Goal: Information Seeking & Learning: Find specific fact

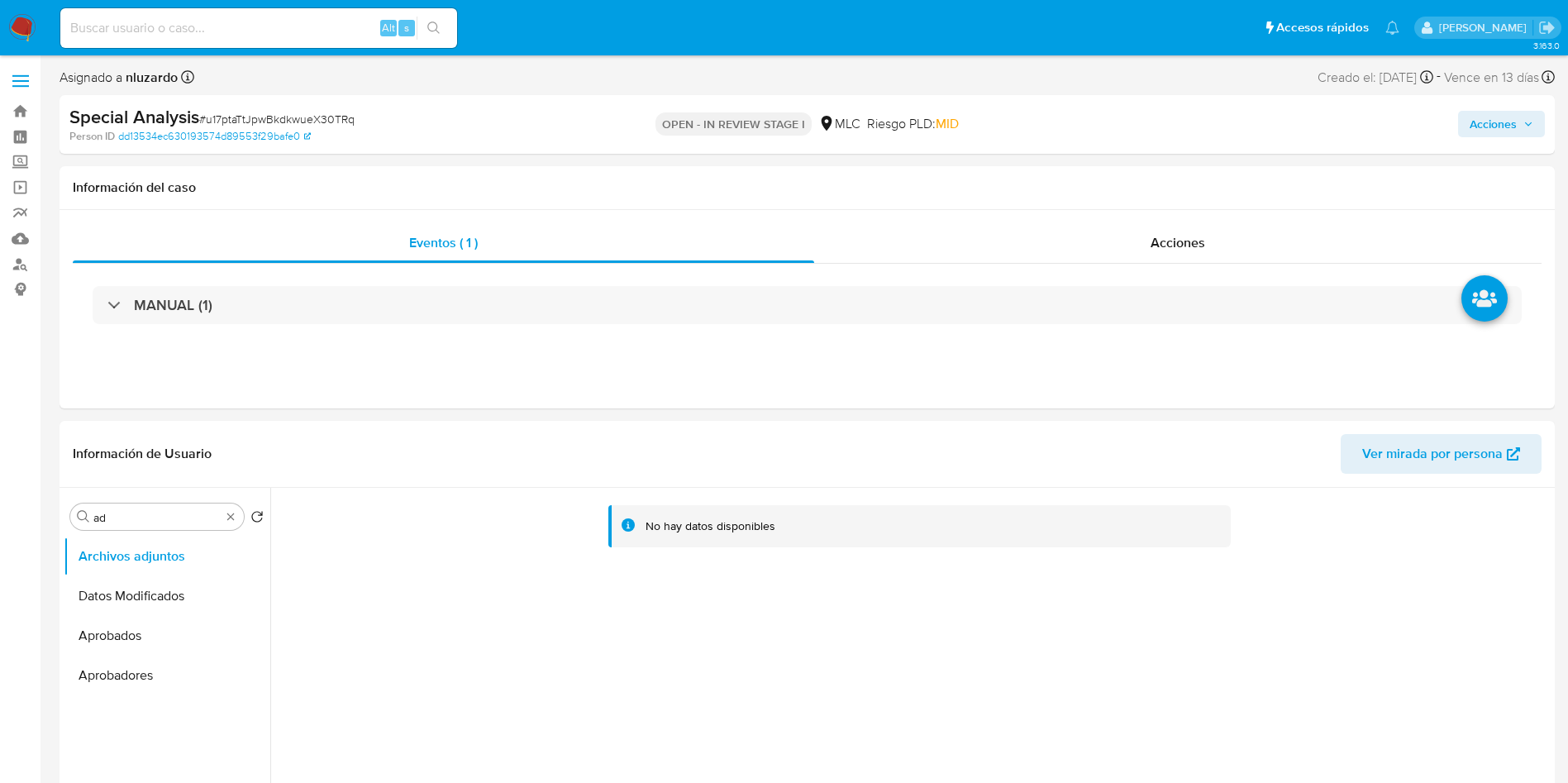
select select "10"
click at [1153, 258] on div "Acciones" at bounding box center [1178, 243] width 727 height 39
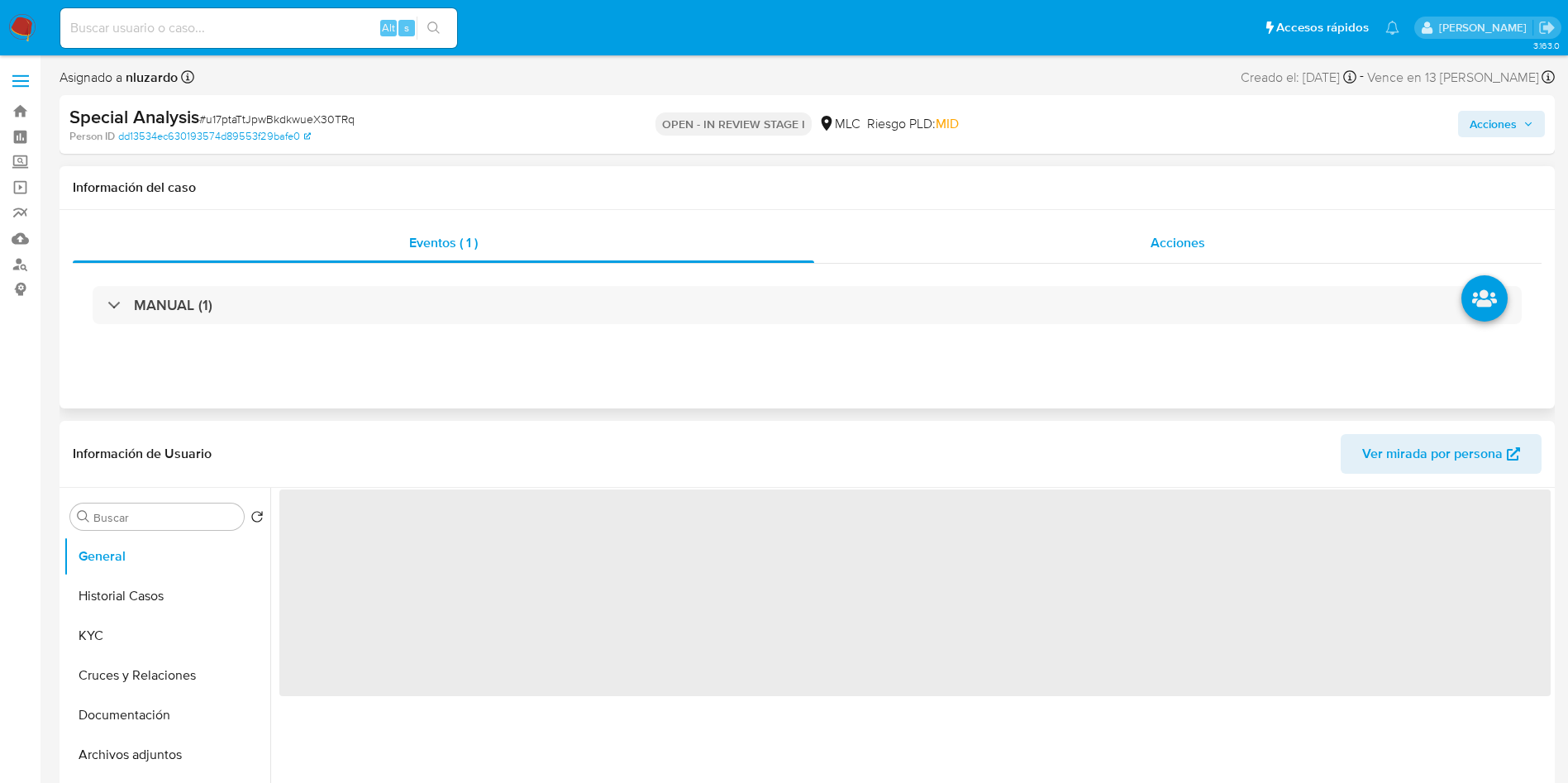
click at [1139, 243] on div "Acciones" at bounding box center [1178, 243] width 727 height 39
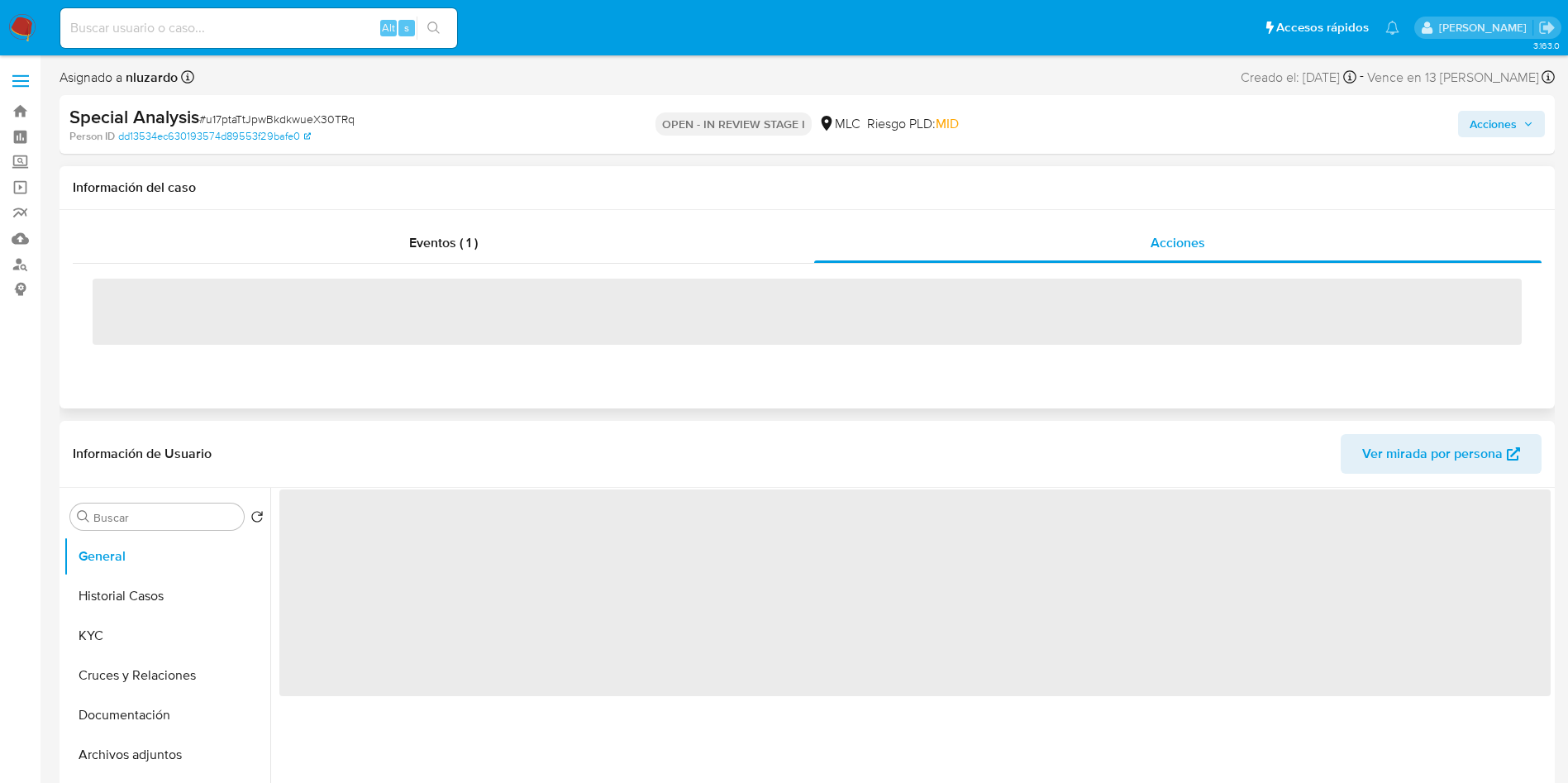
select select "10"
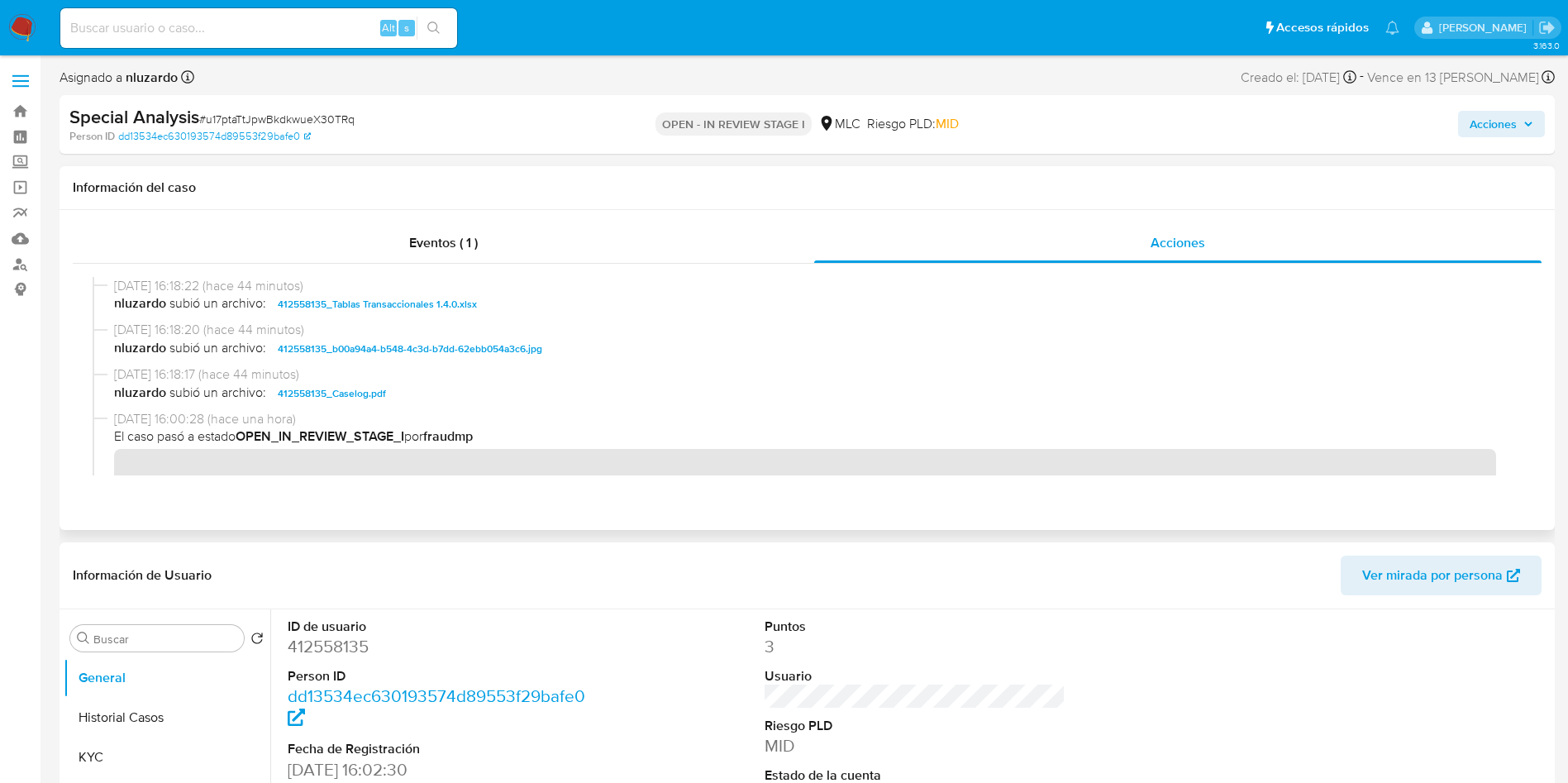
click at [409, 398] on span "nluzardo subió un archivo: 412558135_Caselog.pdf" at bounding box center [814, 393] width 1401 height 20
click at [1472, 129] on span "Acciones" at bounding box center [1493, 124] width 47 height 27
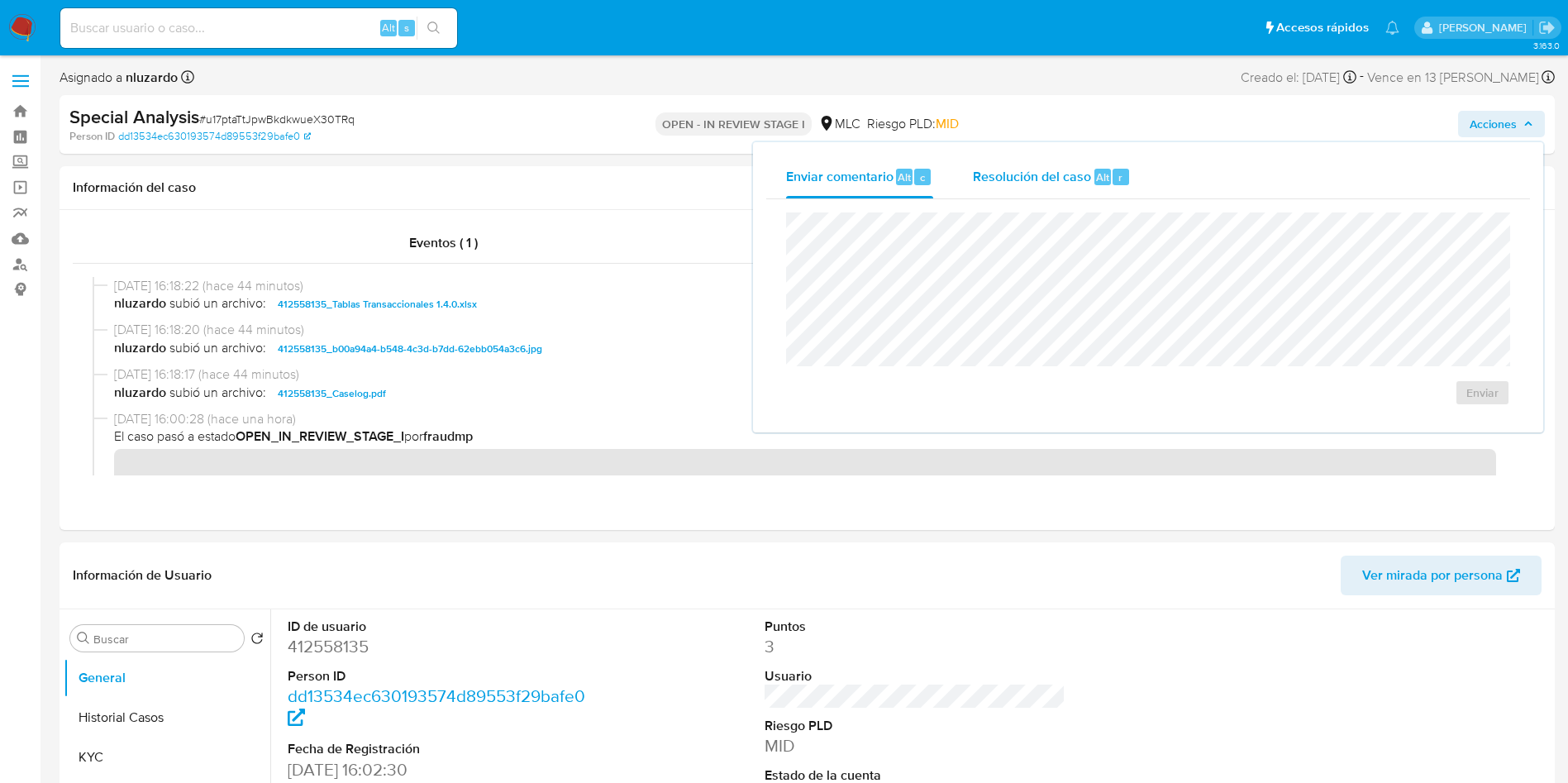
click at [1104, 181] on span "Alt" at bounding box center [1102, 177] width 13 height 16
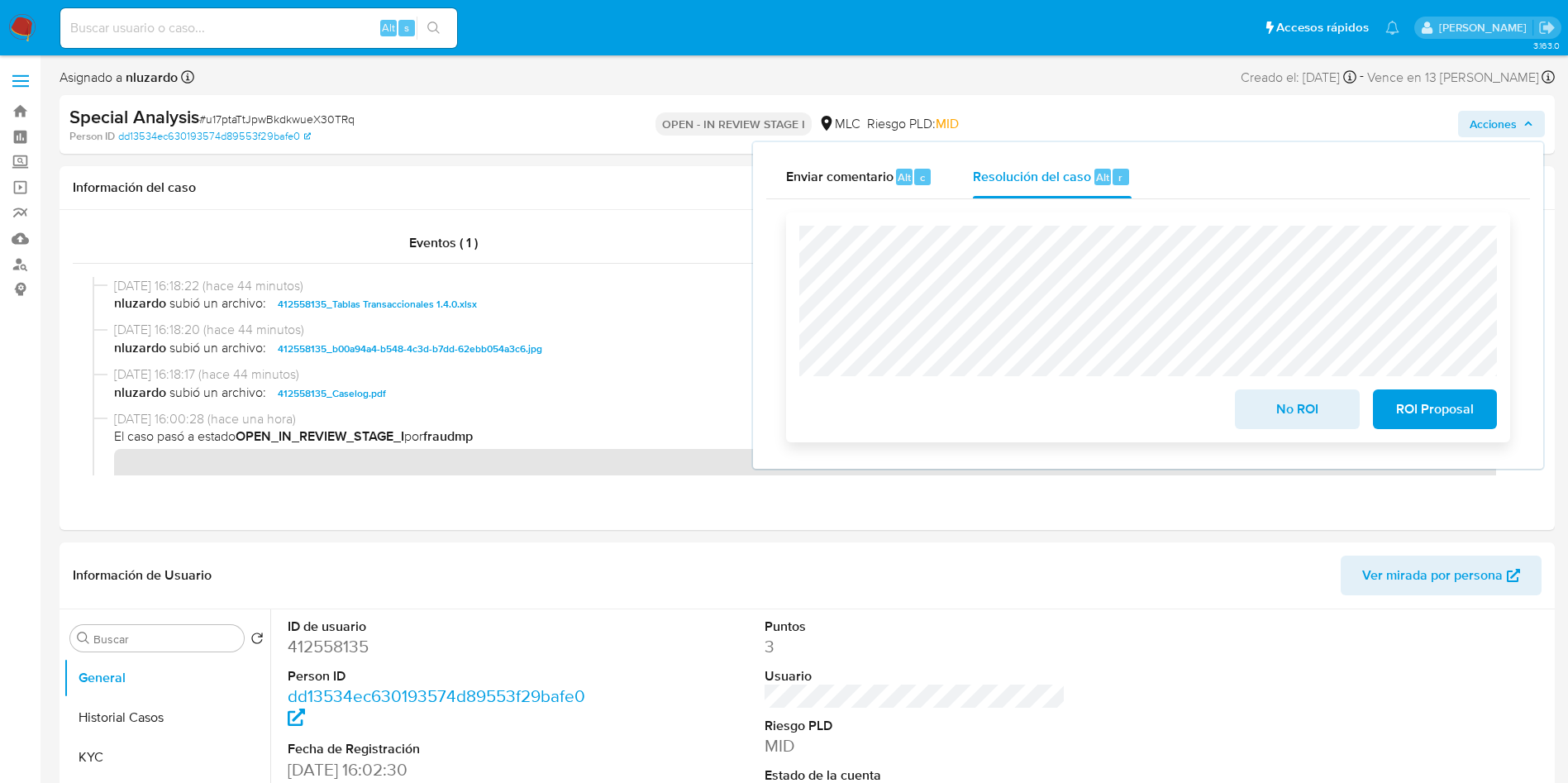
click at [1283, 418] on span "No ROI" at bounding box center [1297, 409] width 81 height 36
click at [1316, 402] on span "No ROI" at bounding box center [1297, 409] width 81 height 36
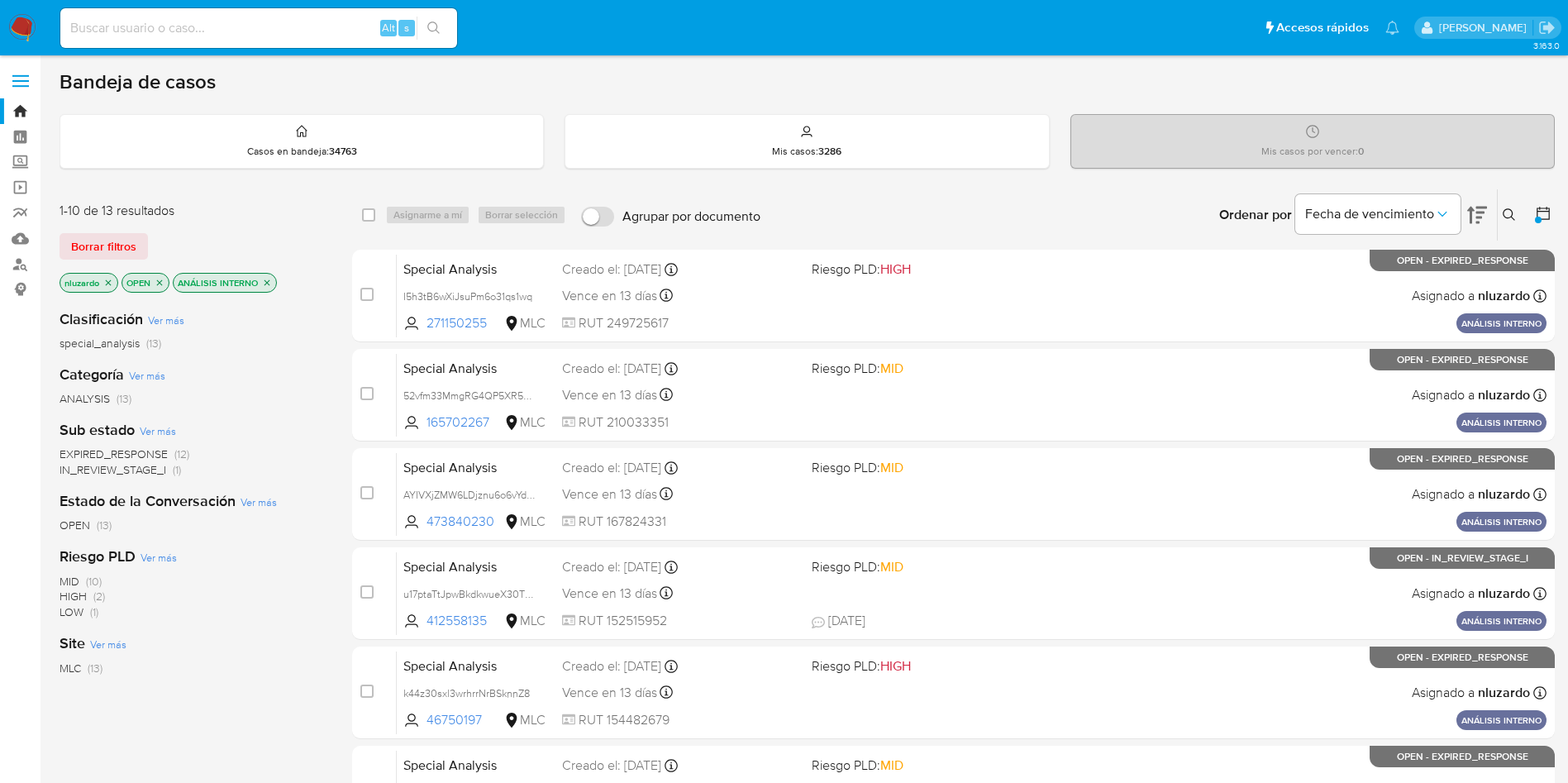
click at [316, 354] on div "Clasificación Ver más special_analysis (13) Categoría Ver más ANALYSIS (13) Sub…" at bounding box center [193, 577] width 266 height 562
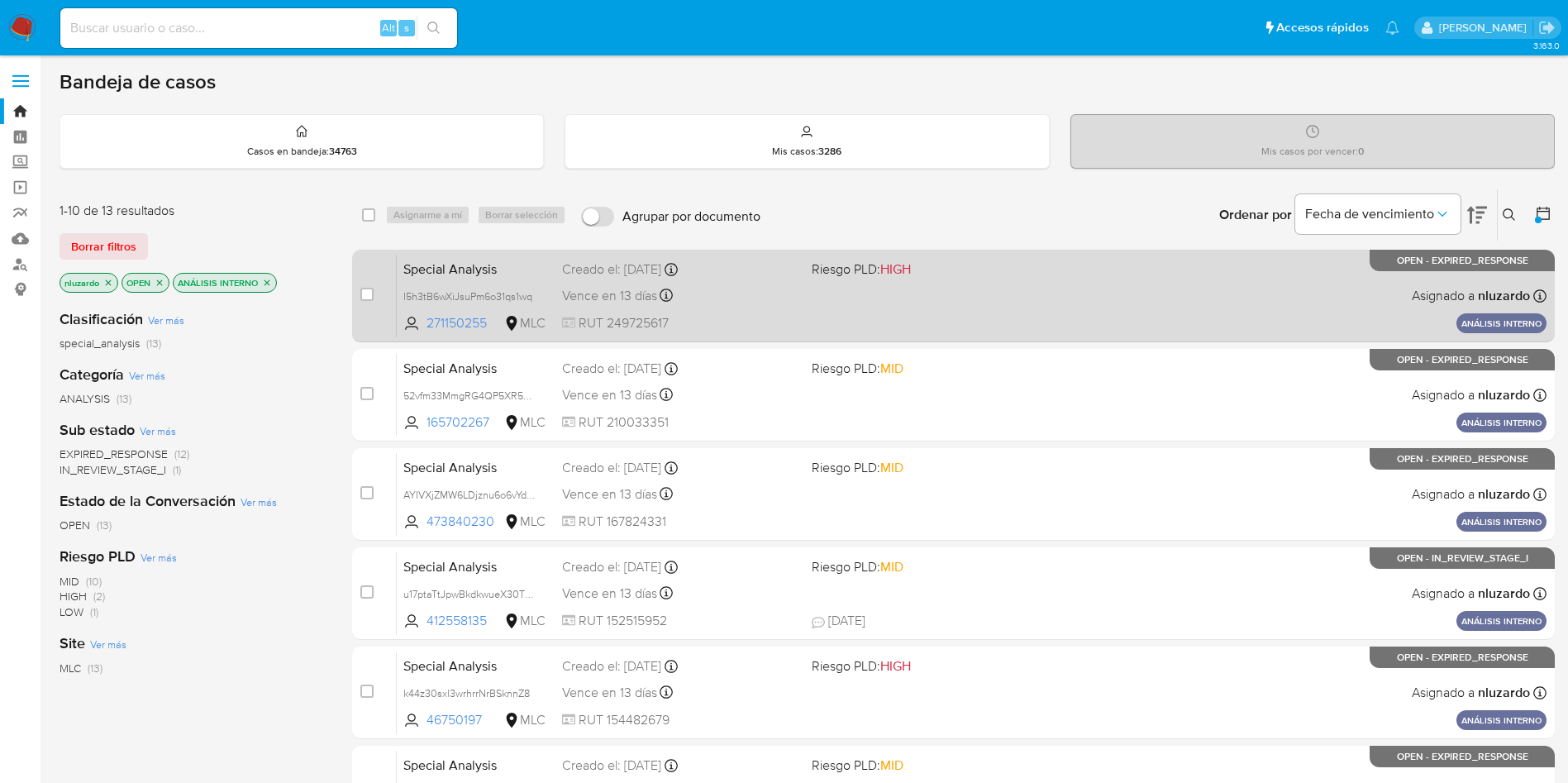
click at [1048, 332] on div "Special Analysis I5h3tB6wXiJsuPm6o31qs1wq 271150255 MLC Riesgo PLD: HIGH Creado…" at bounding box center [972, 295] width 1149 height 84
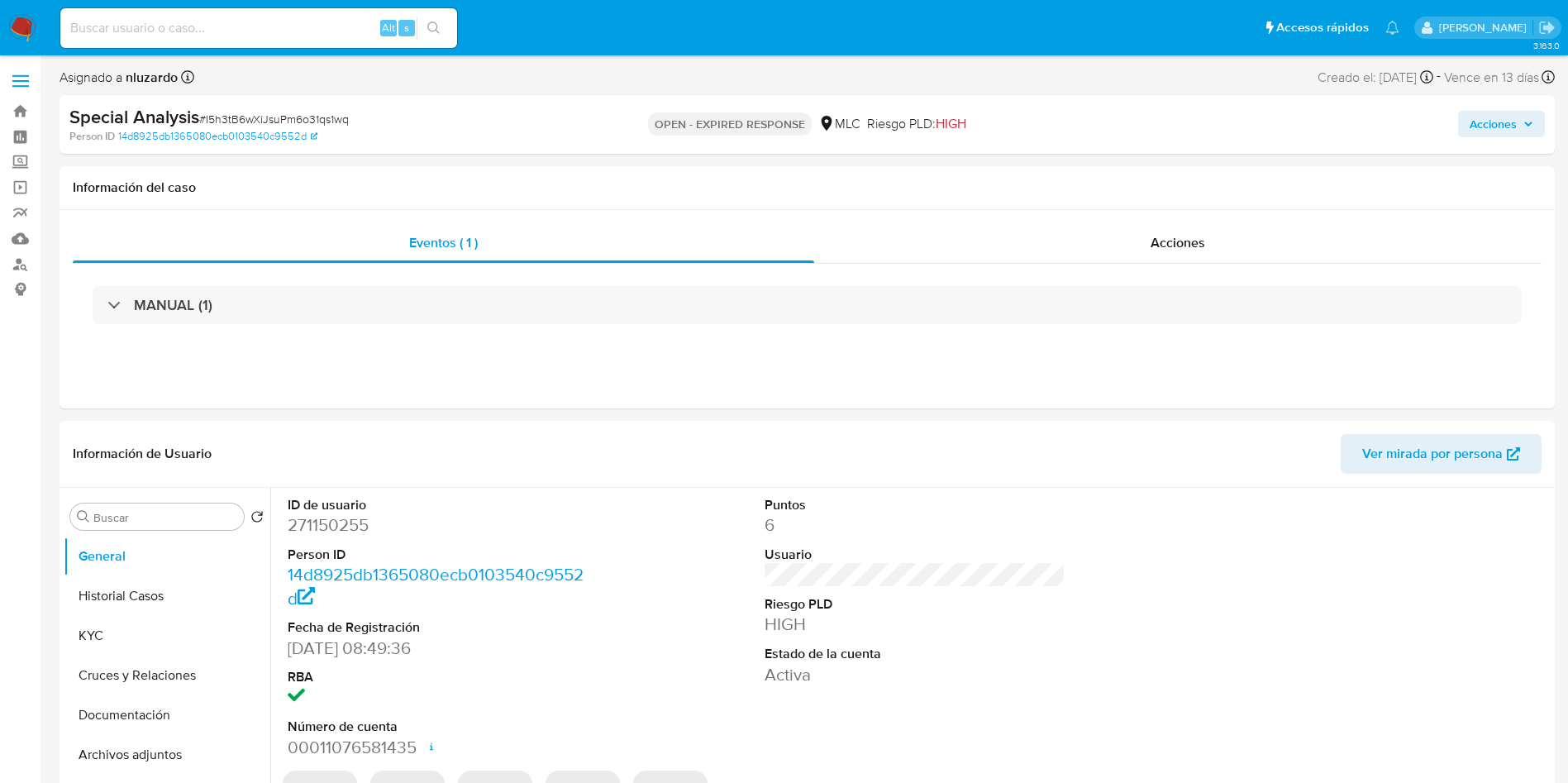
select select "10"
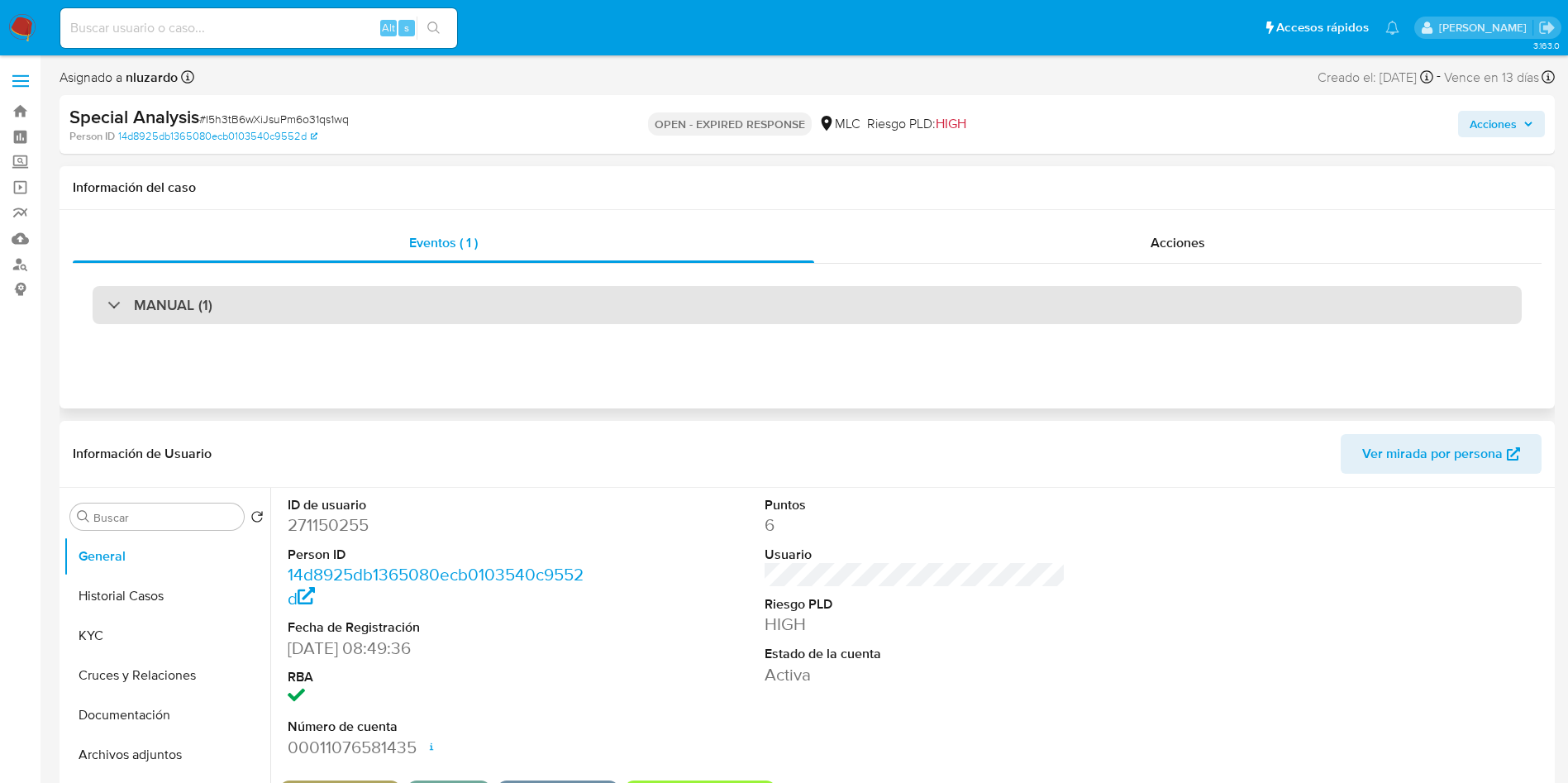
click at [143, 320] on div "MANUAL (1)" at bounding box center [807, 305] width 1429 height 38
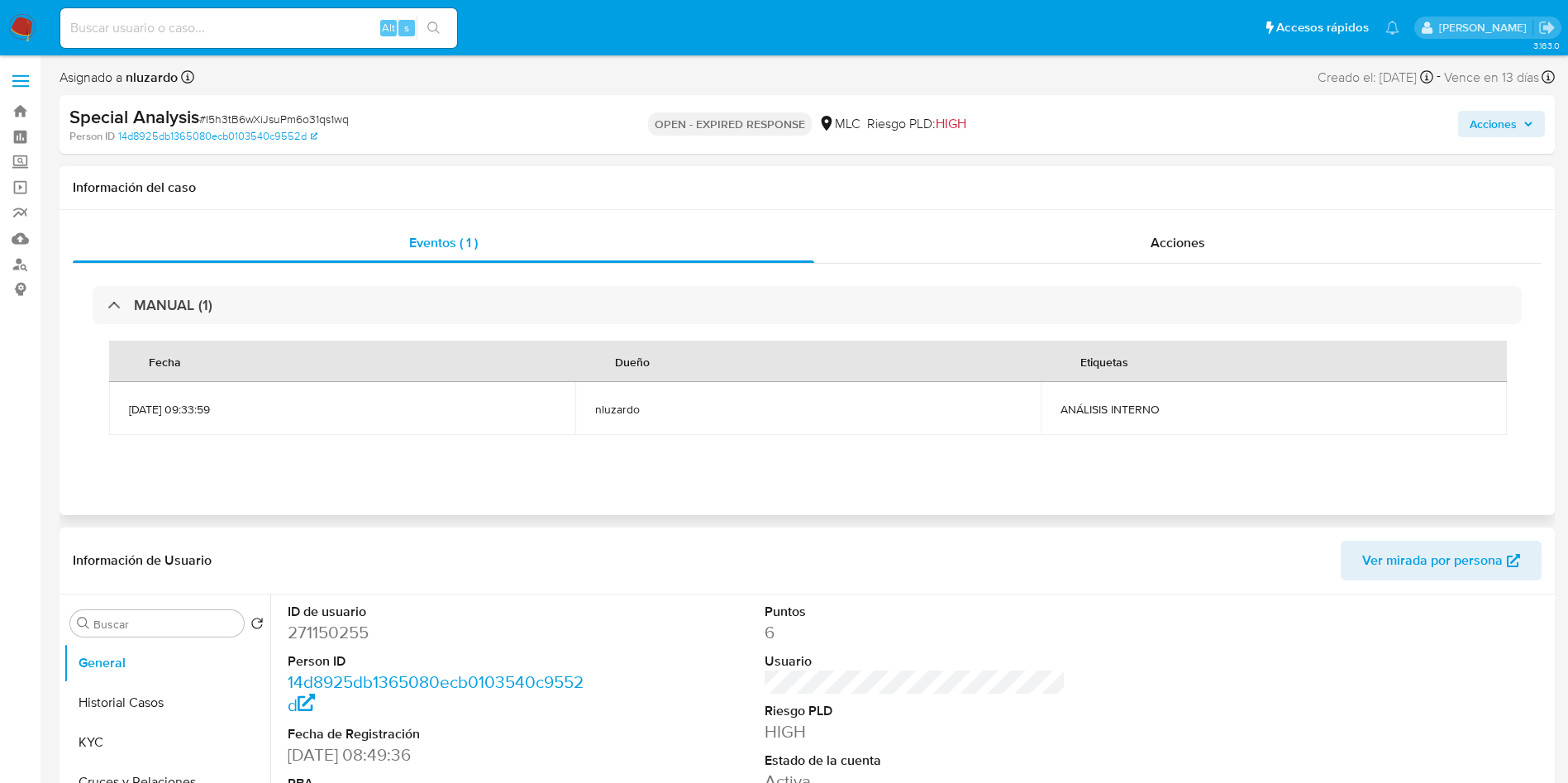
click at [1056, 411] on td "ANÁLISIS INTERNO" at bounding box center [1273, 409] width 467 height 53
copy div "ANÁLISIS INTERNO"
click at [246, 22] on input at bounding box center [258, 28] width 397 height 22
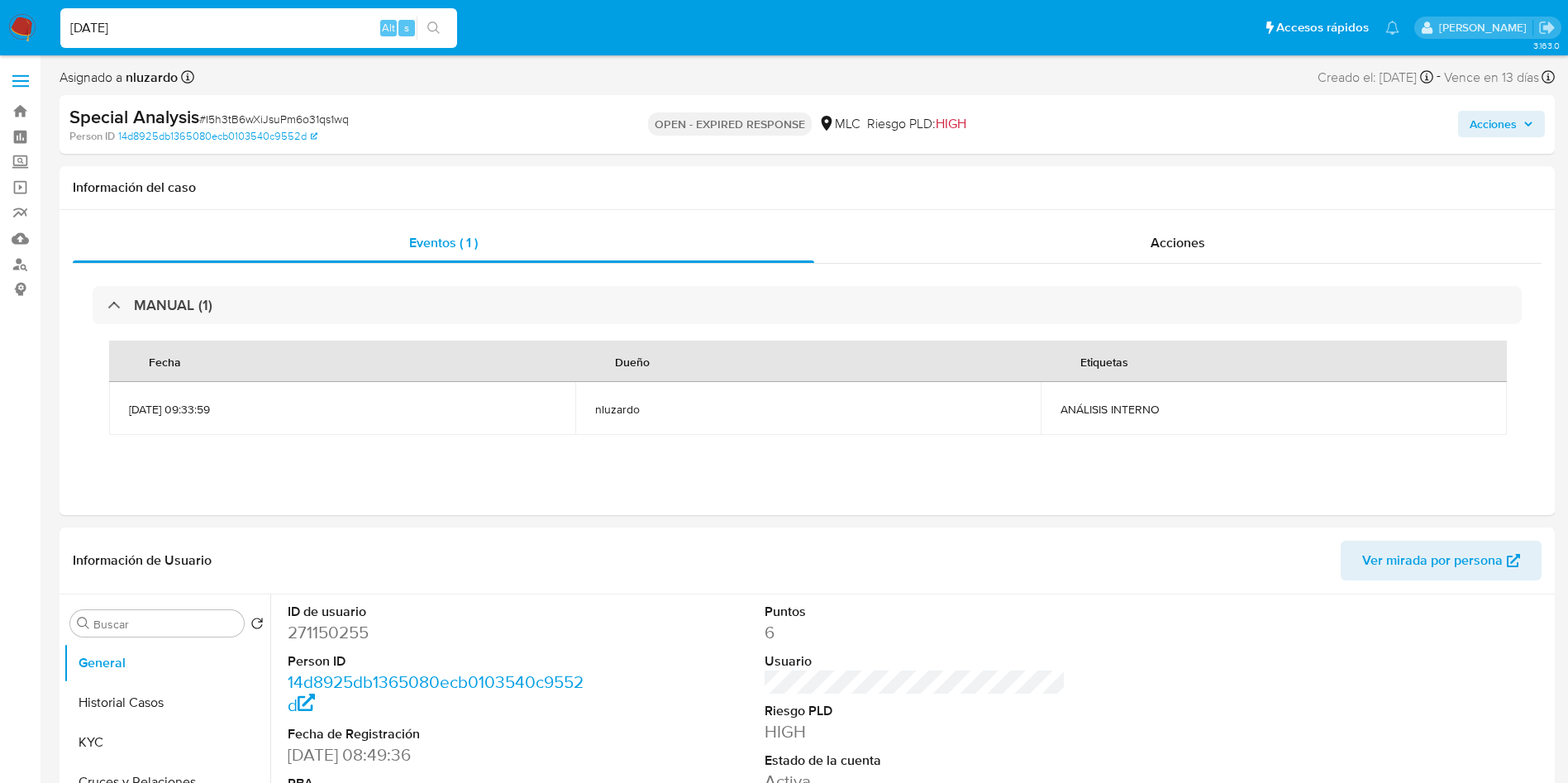
type input "[DATE]"
click at [75, 726] on button "KYC" at bounding box center [160, 742] width 194 height 39
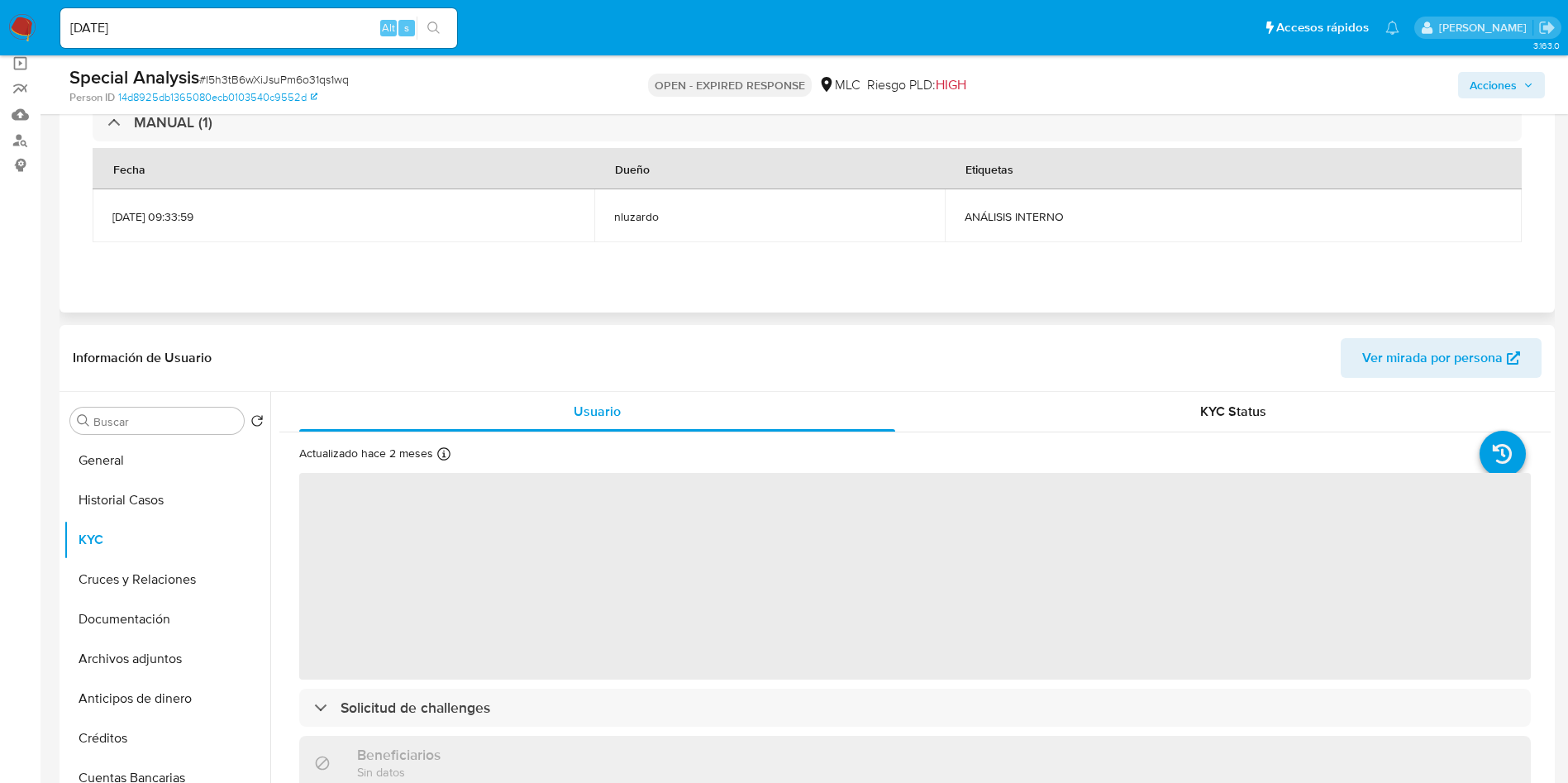
scroll to position [248, 0]
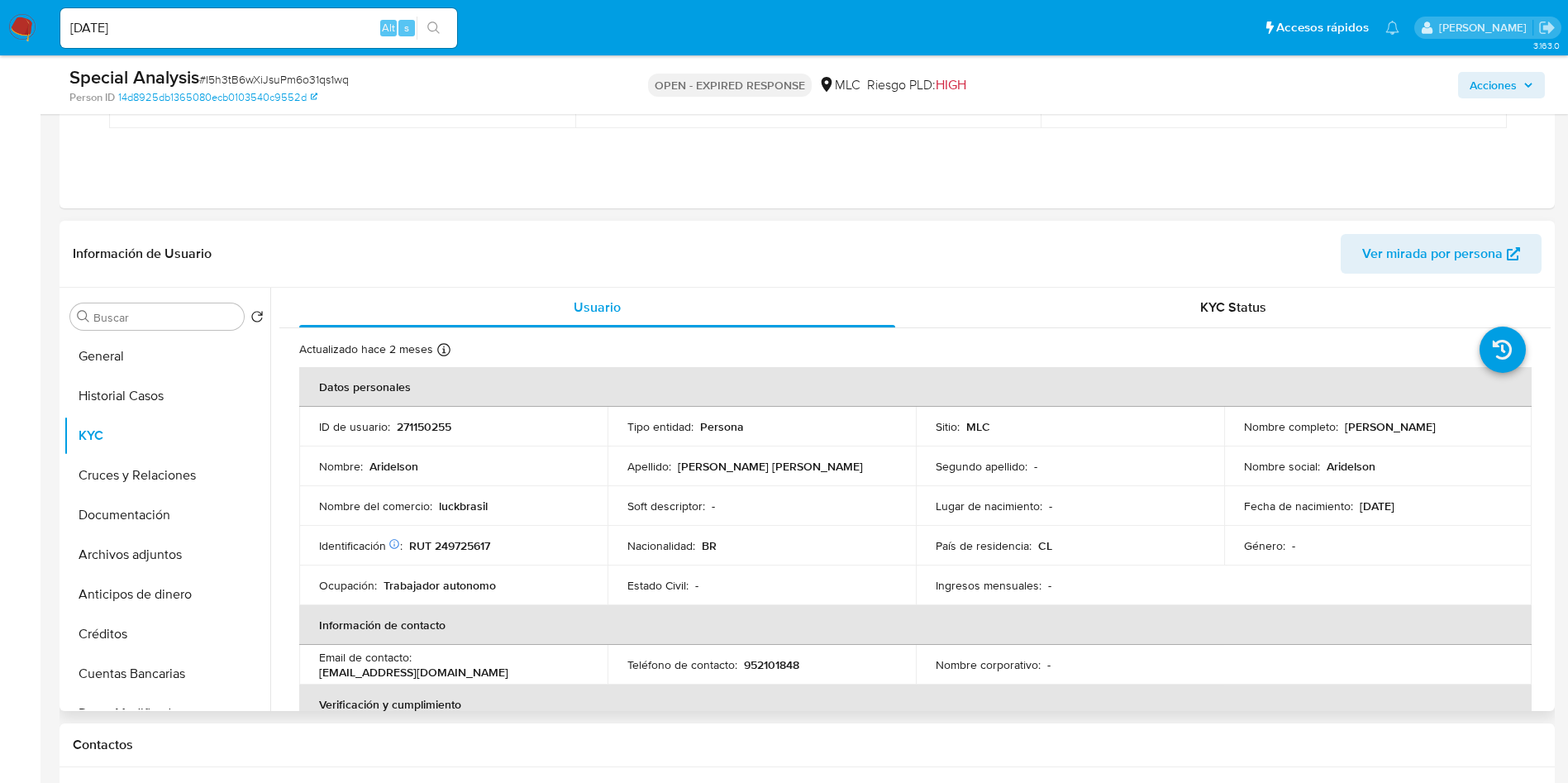
click at [1347, 421] on p "[PERSON_NAME]" at bounding box center [1390, 426] width 91 height 15
drag, startPoint x: 1487, startPoint y: 421, endPoint x: 1510, endPoint y: 414, distance: 24.0
click at [1510, 414] on td "Nombre completo : [PERSON_NAME]" at bounding box center [1378, 426] width 308 height 39
copy p "[PERSON_NAME]"
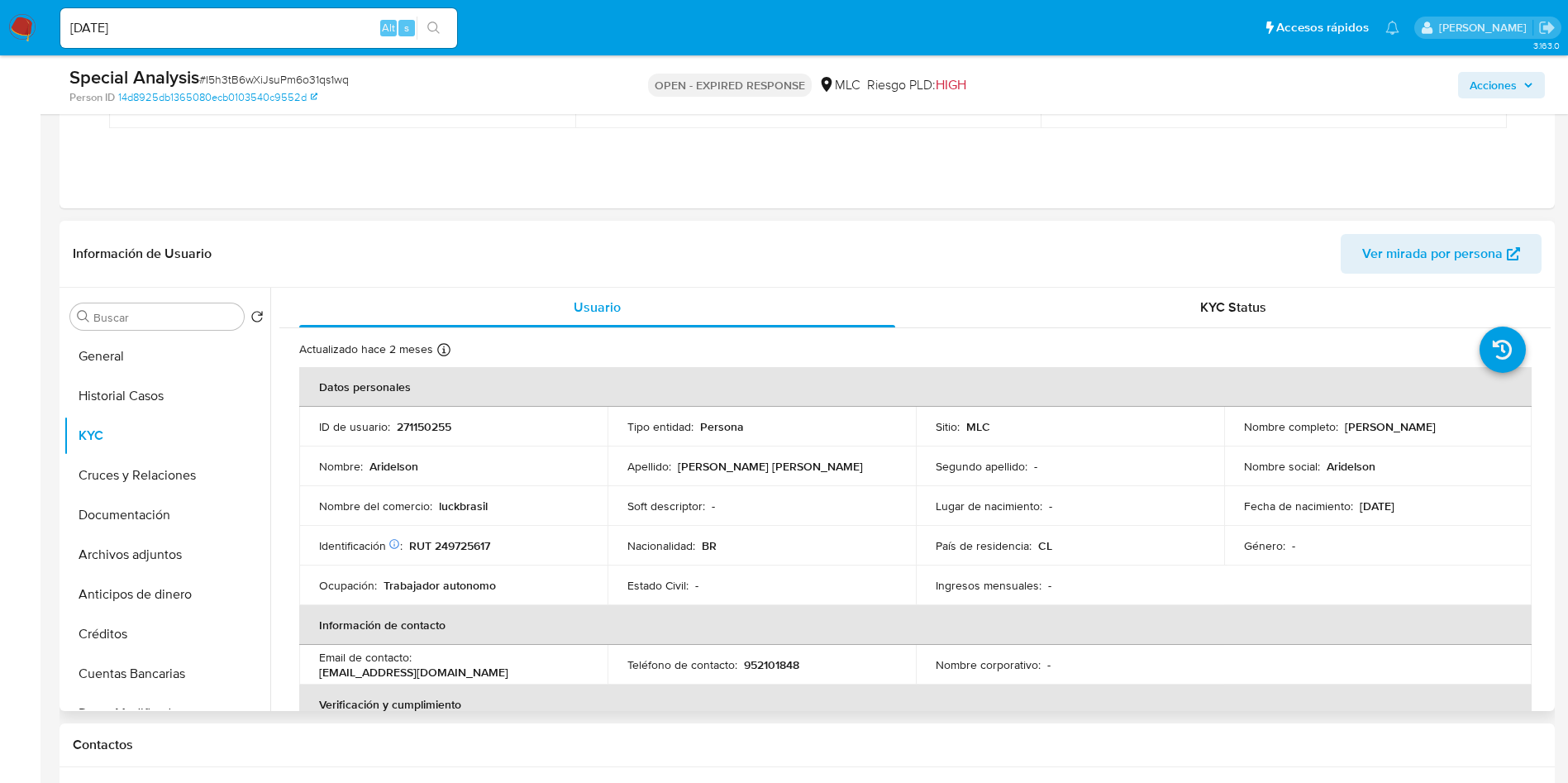
click at [451, 546] on p "RUT 249725617" at bounding box center [449, 545] width 81 height 15
copy p "249725617"
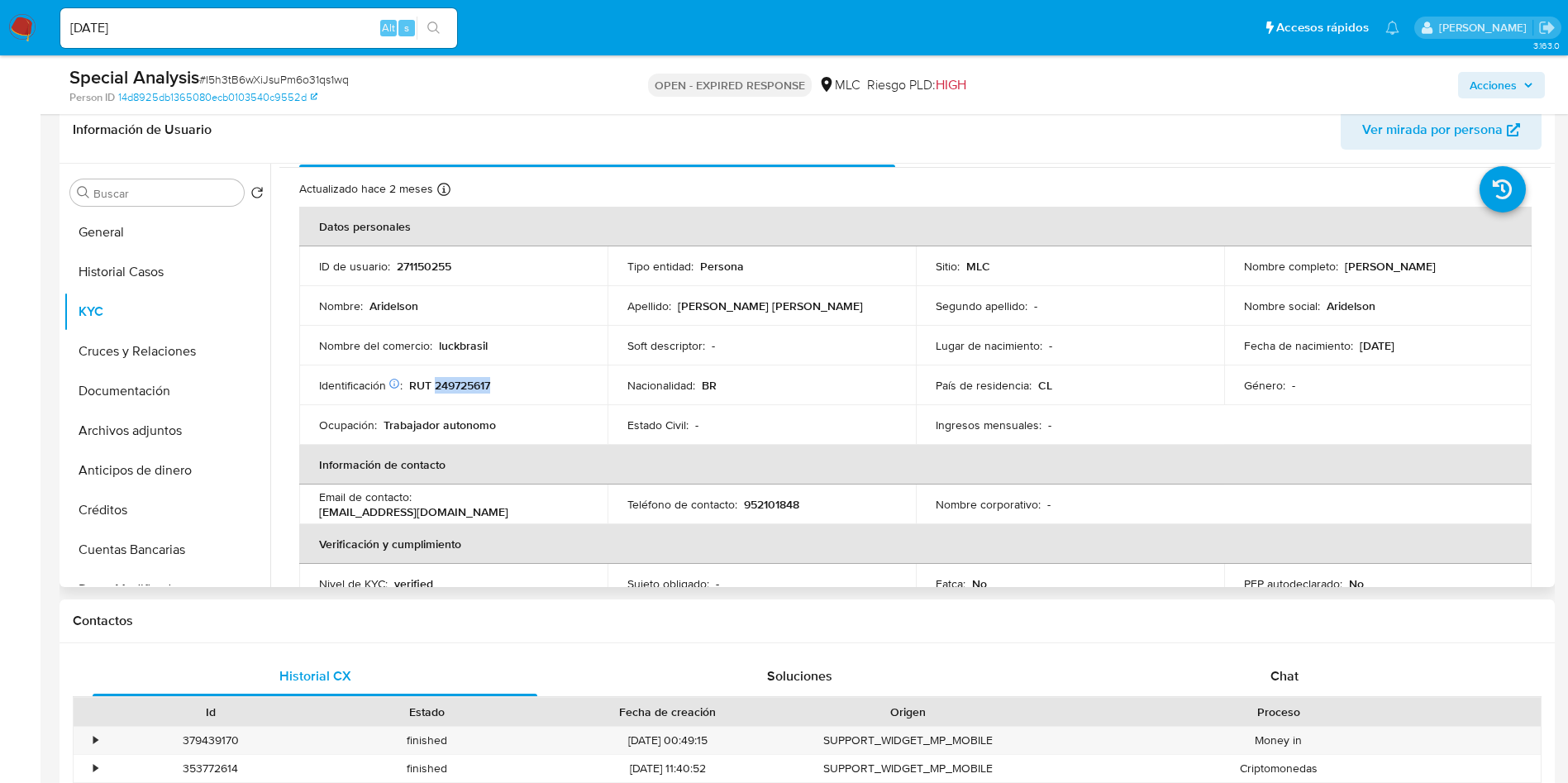
scroll to position [44, 0]
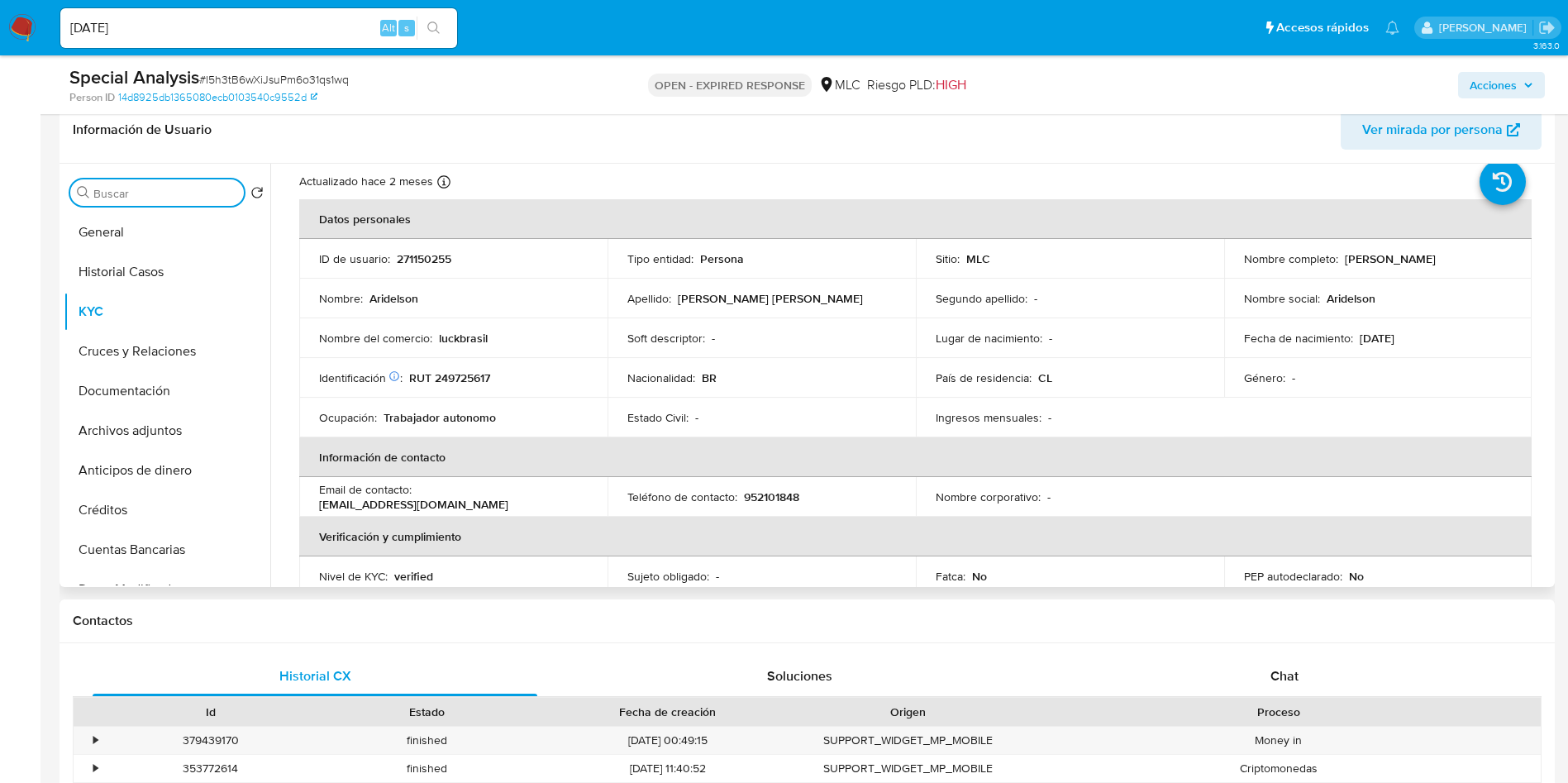
click at [139, 191] on input "Buscar" at bounding box center [165, 193] width 143 height 15
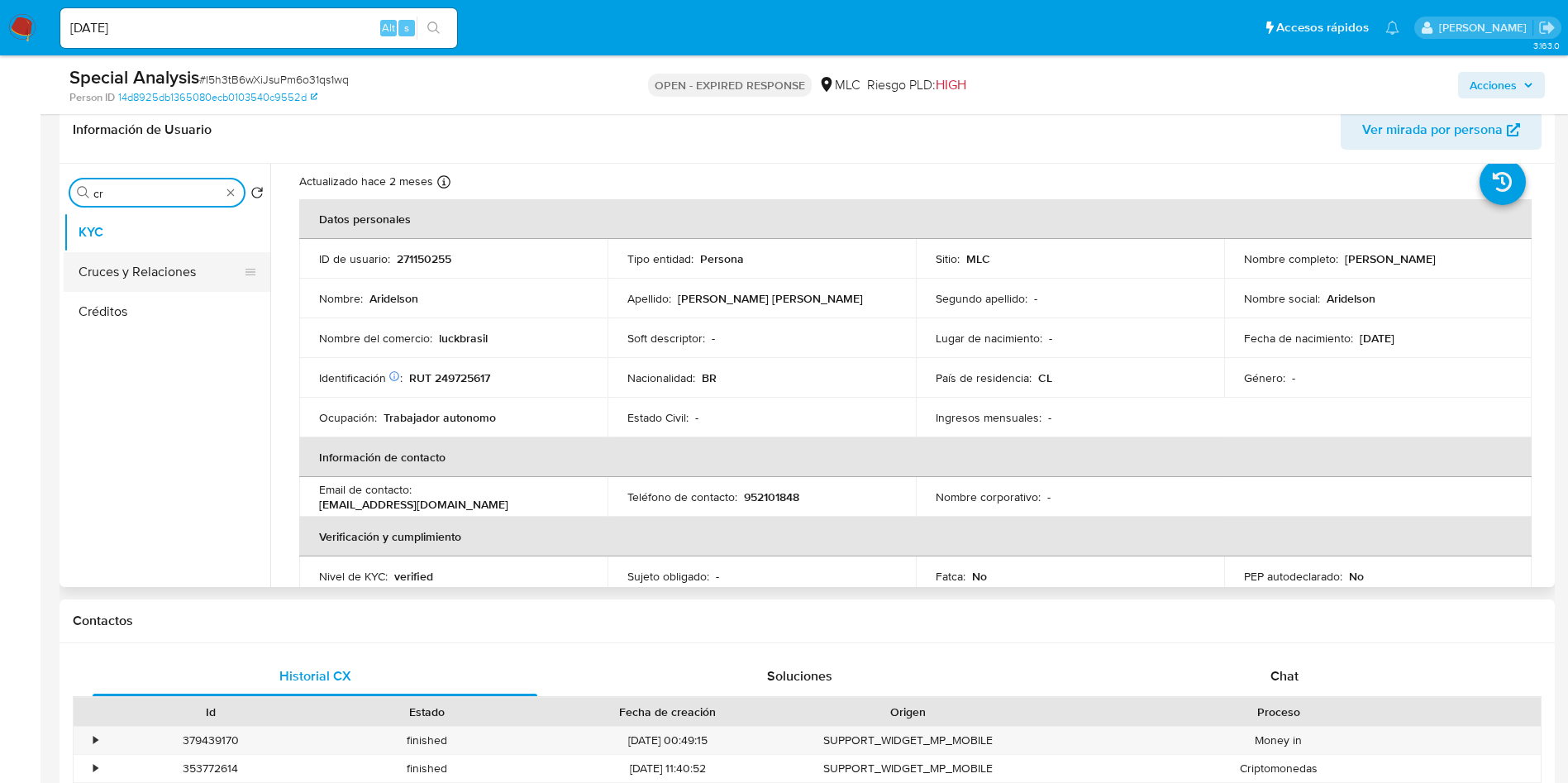
type input "cr"
click at [129, 266] on button "Cruces y Relaciones" at bounding box center [160, 272] width 194 height 39
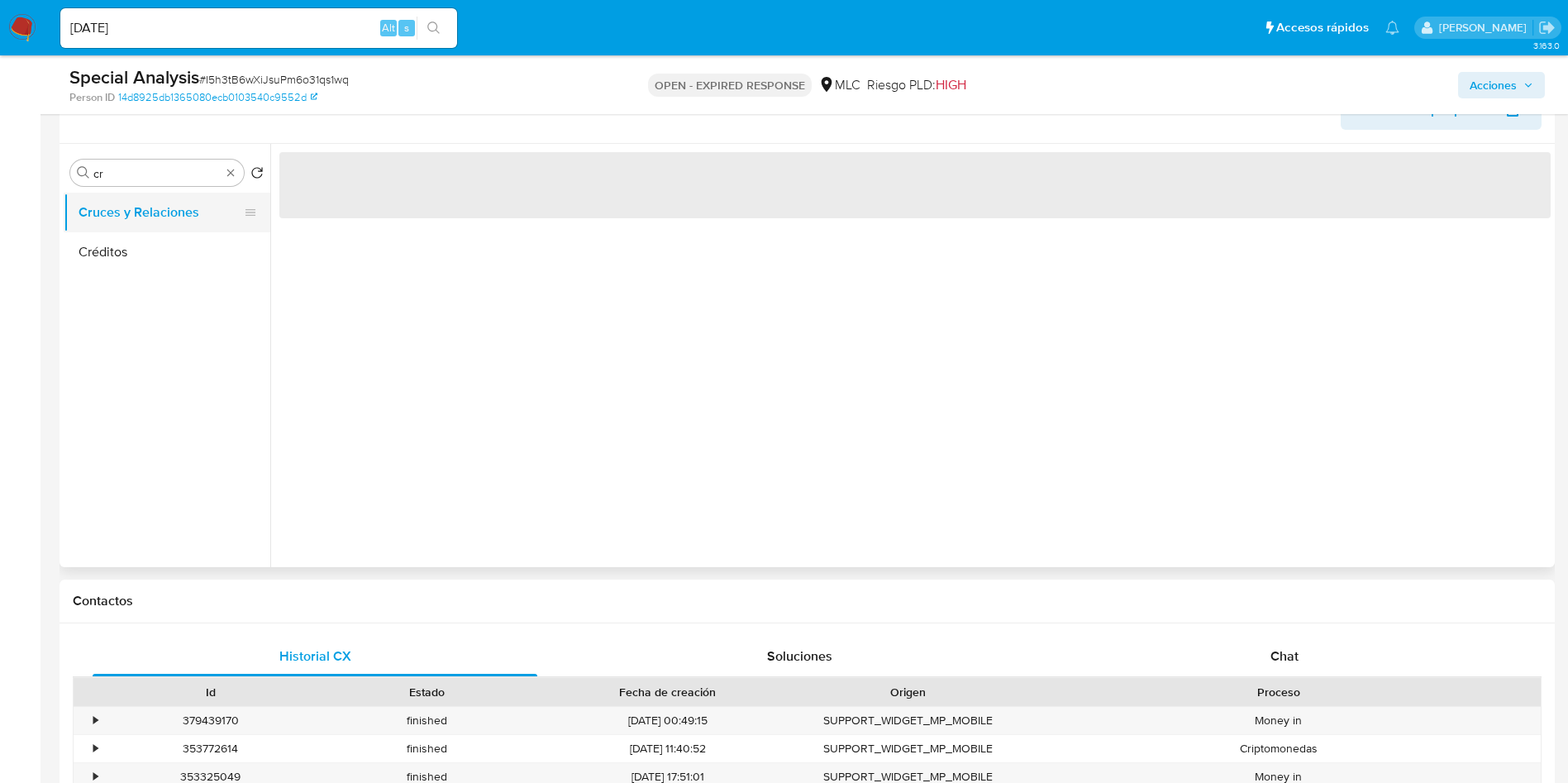
scroll to position [0, 0]
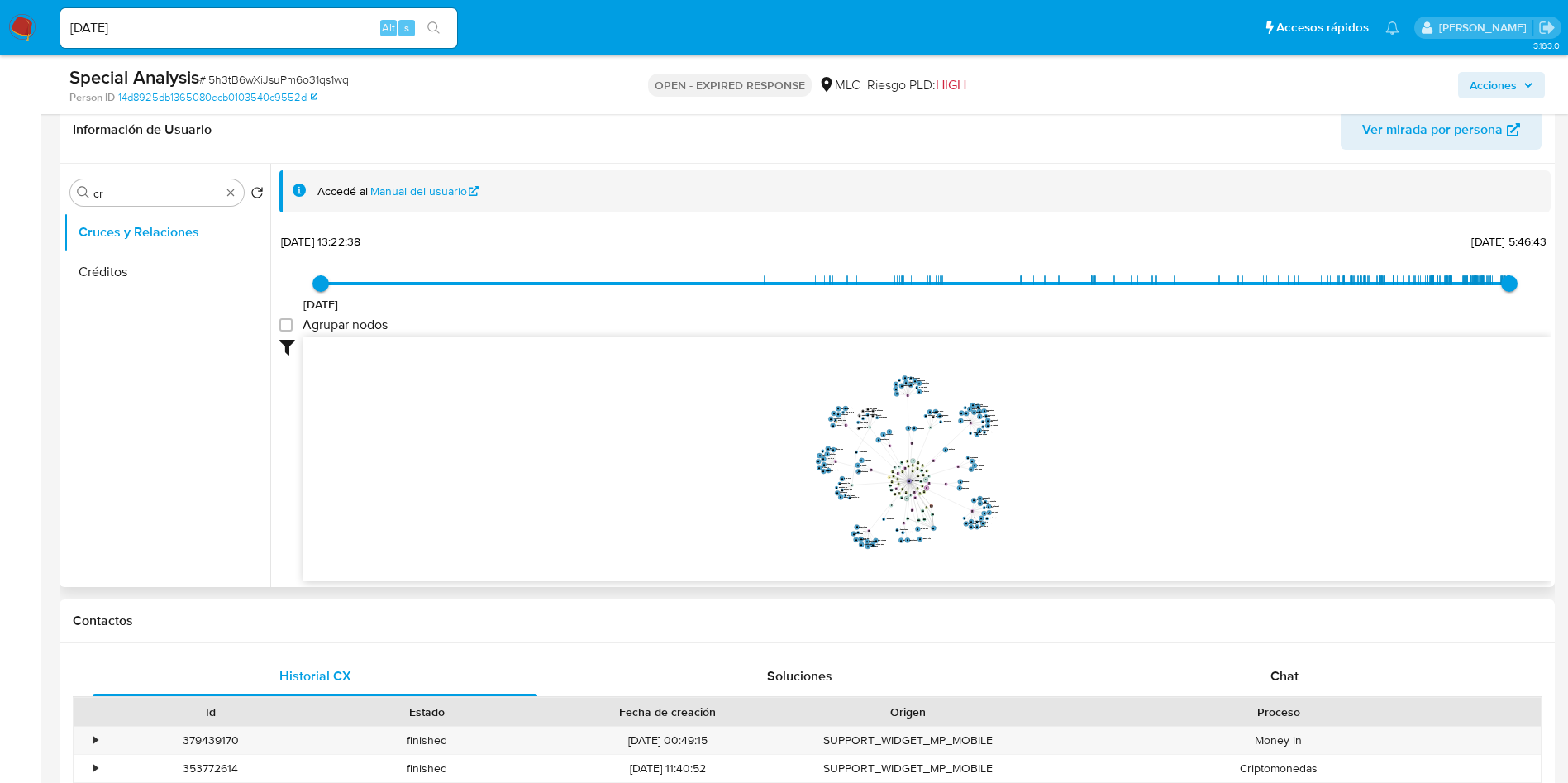
drag, startPoint x: 661, startPoint y: 443, endPoint x: 755, endPoint y: 461, distance: 95.7
click at [755, 461] on icon "device-6810ed48568c6af75a1e3f5b  device-62f9cd5d08813b0018b8a720  device-6896…" at bounding box center [927, 456] width 1248 height 240
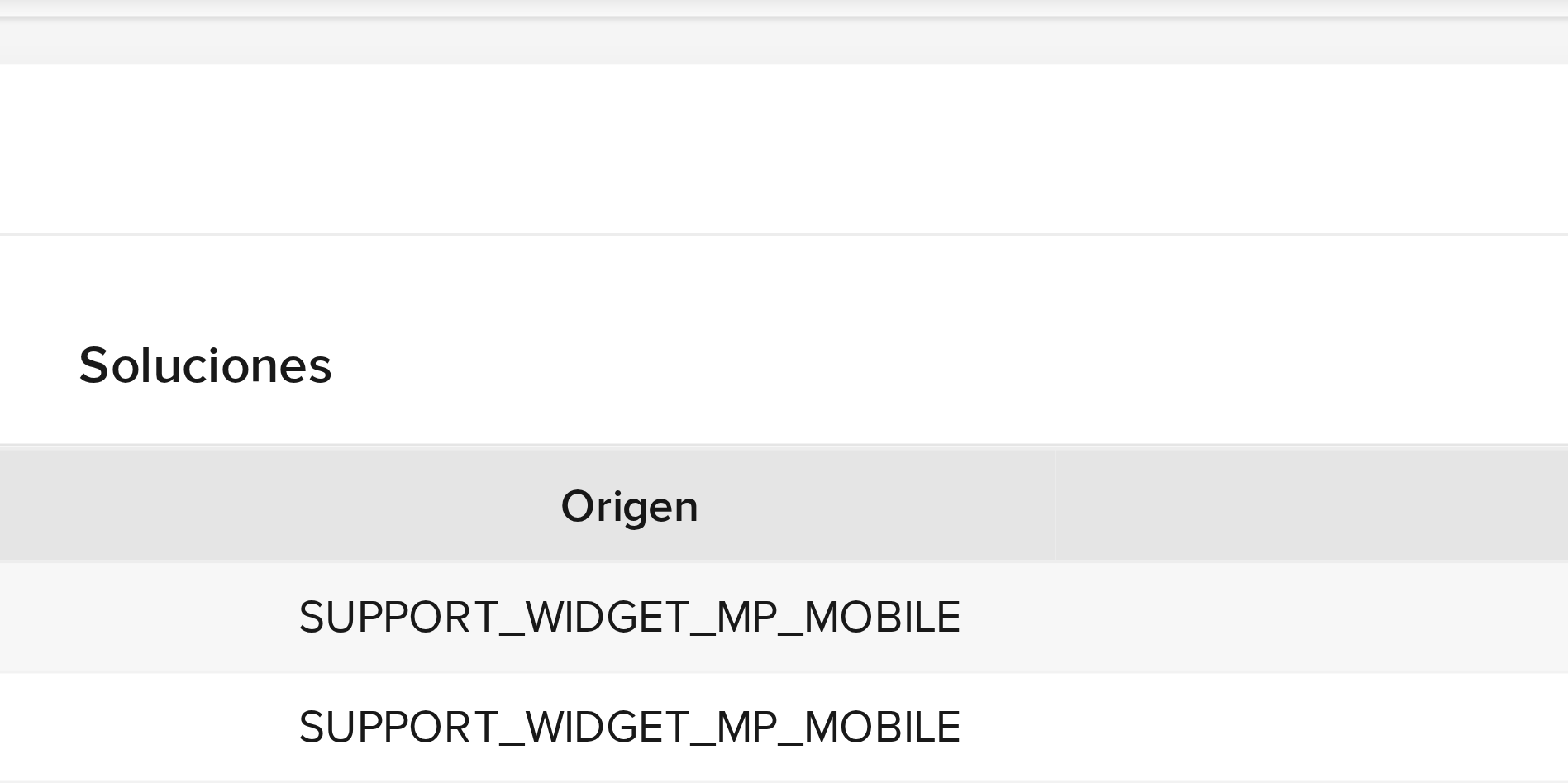
scroll to position [371, 0]
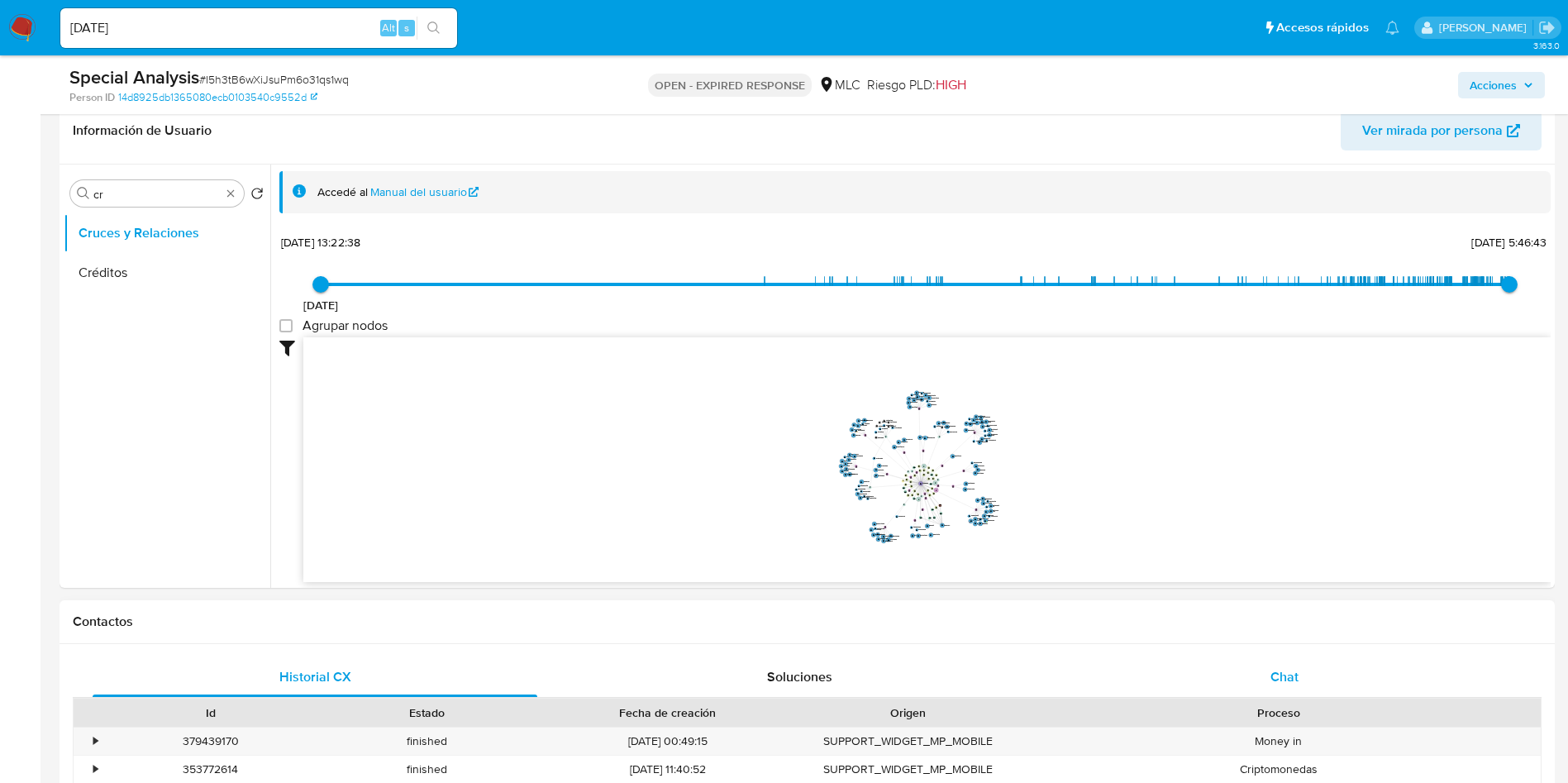
click at [1320, 659] on div "Chat" at bounding box center [1284, 677] width 445 height 39
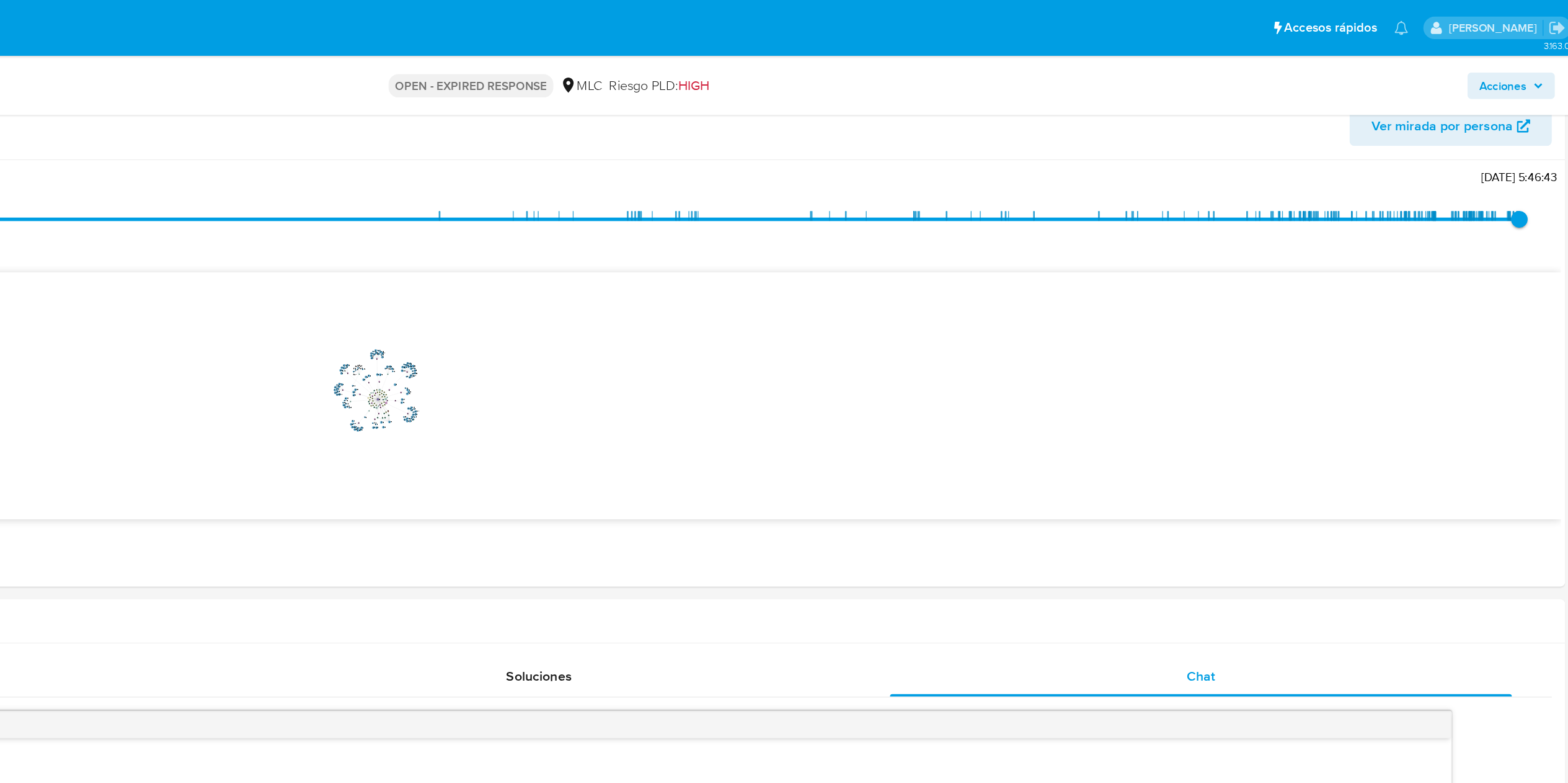
scroll to position [0, 0]
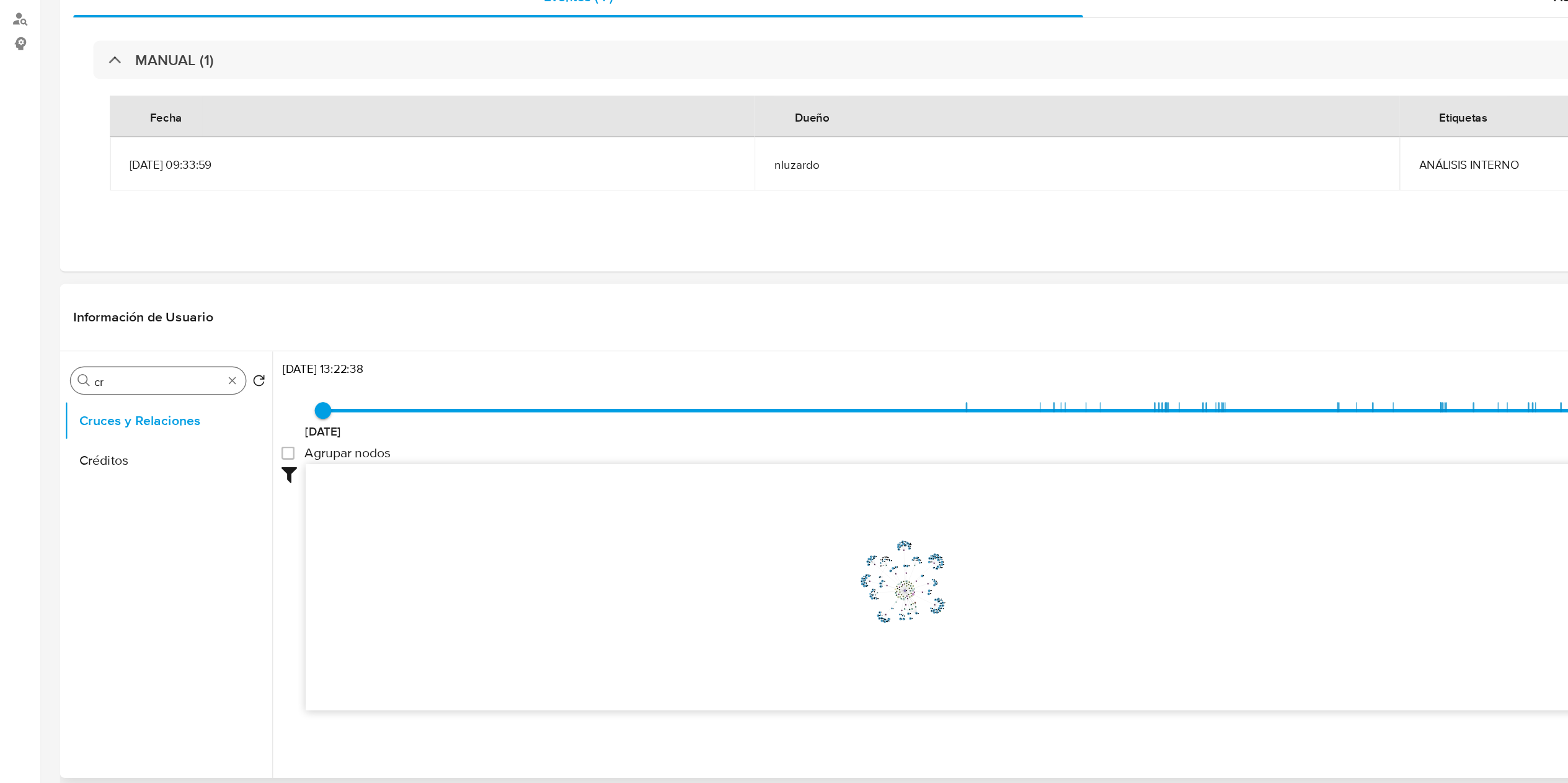
click at [88, 462] on div "Buscar cr" at bounding box center [118, 467] width 130 height 20
drag, startPoint x: 88, startPoint y: 462, endPoint x: 87, endPoint y: 470, distance: 8.1
click at [88, 465] on div "Buscar cr" at bounding box center [118, 467] width 130 height 20
click at [86, 470] on input "cr" at bounding box center [118, 468] width 96 height 11
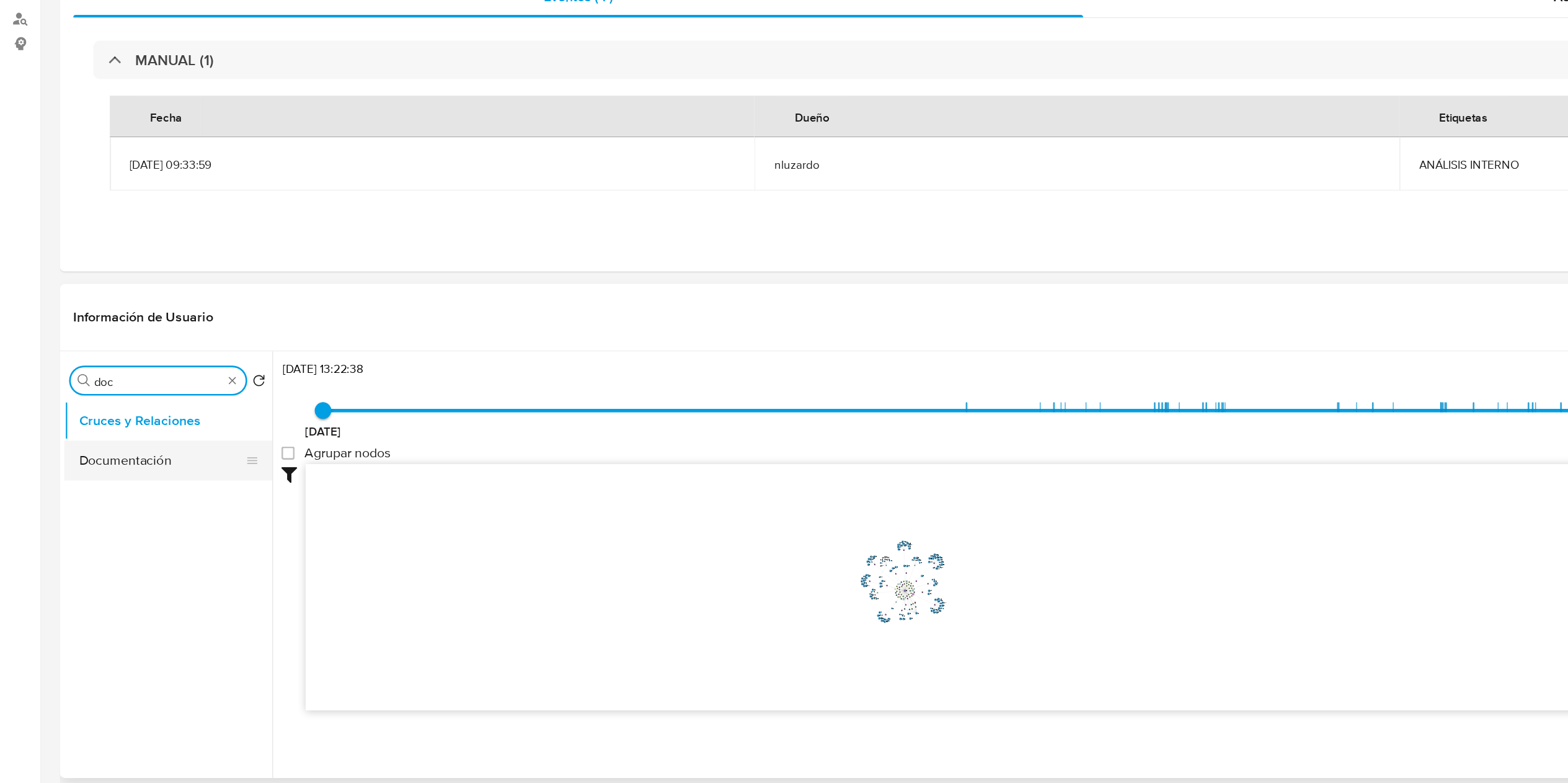
type input "doc"
click at [108, 539] on button "Documentación" at bounding box center [120, 527] width 145 height 29
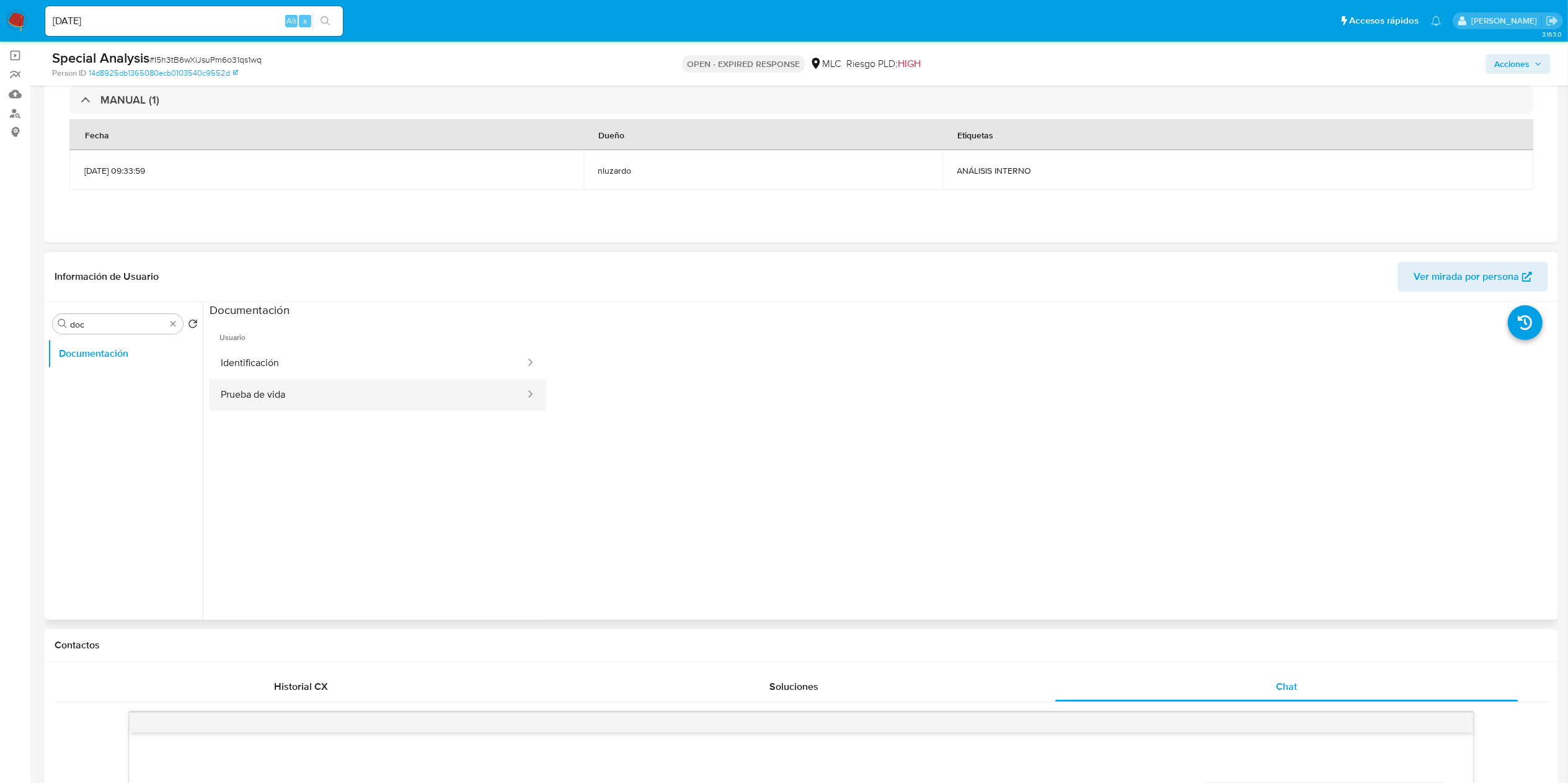
scroll to position [124, 0]
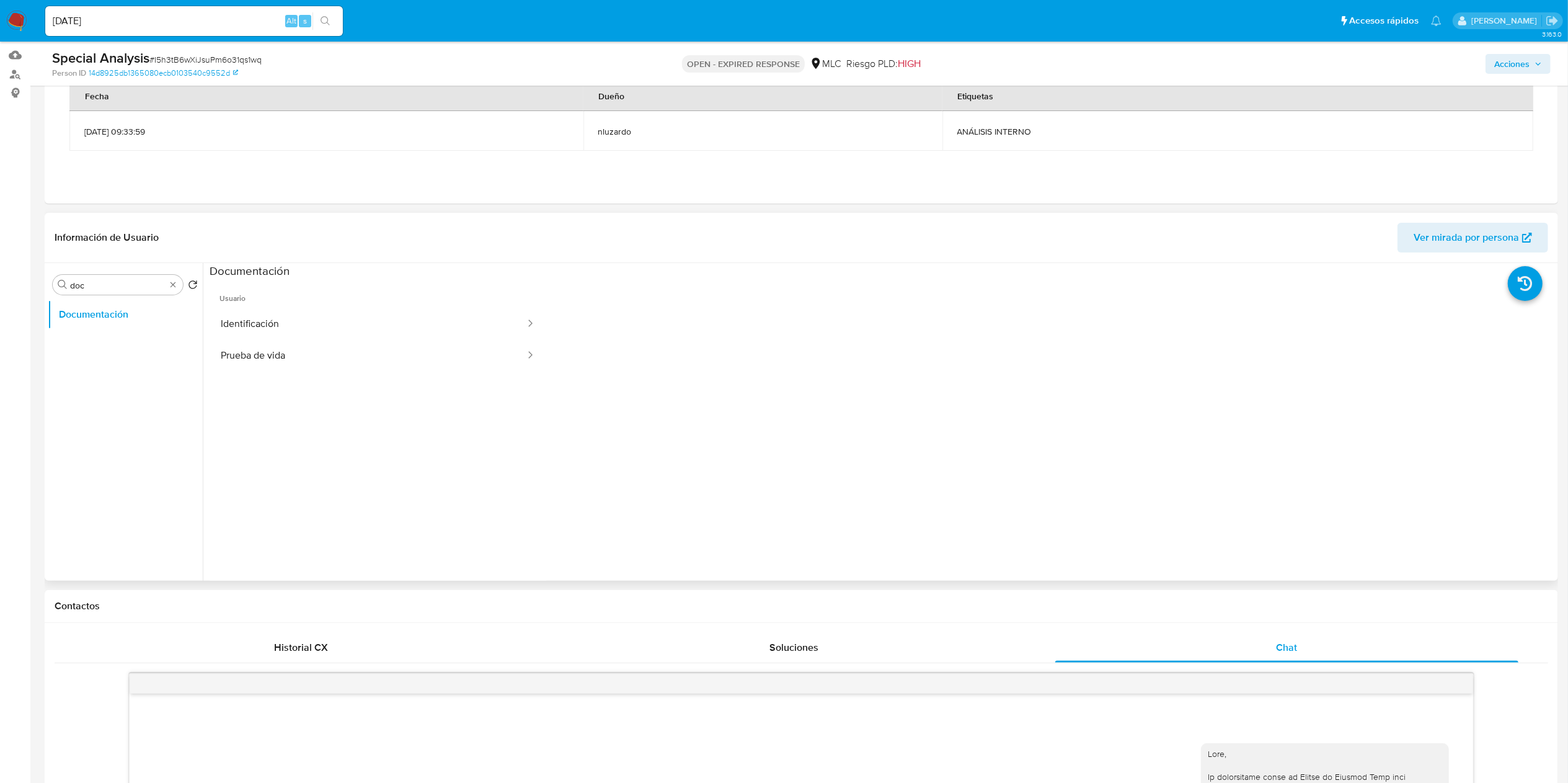
drag, startPoint x: 315, startPoint y: 376, endPoint x: 320, endPoint y: 354, distance: 22.6
click at [315, 375] on ul "Usuario Identificación Prueba de vida" at bounding box center [377, 457] width 337 height 358
click at [320, 354] on button "Prueba de vida" at bounding box center [368, 355] width 317 height 32
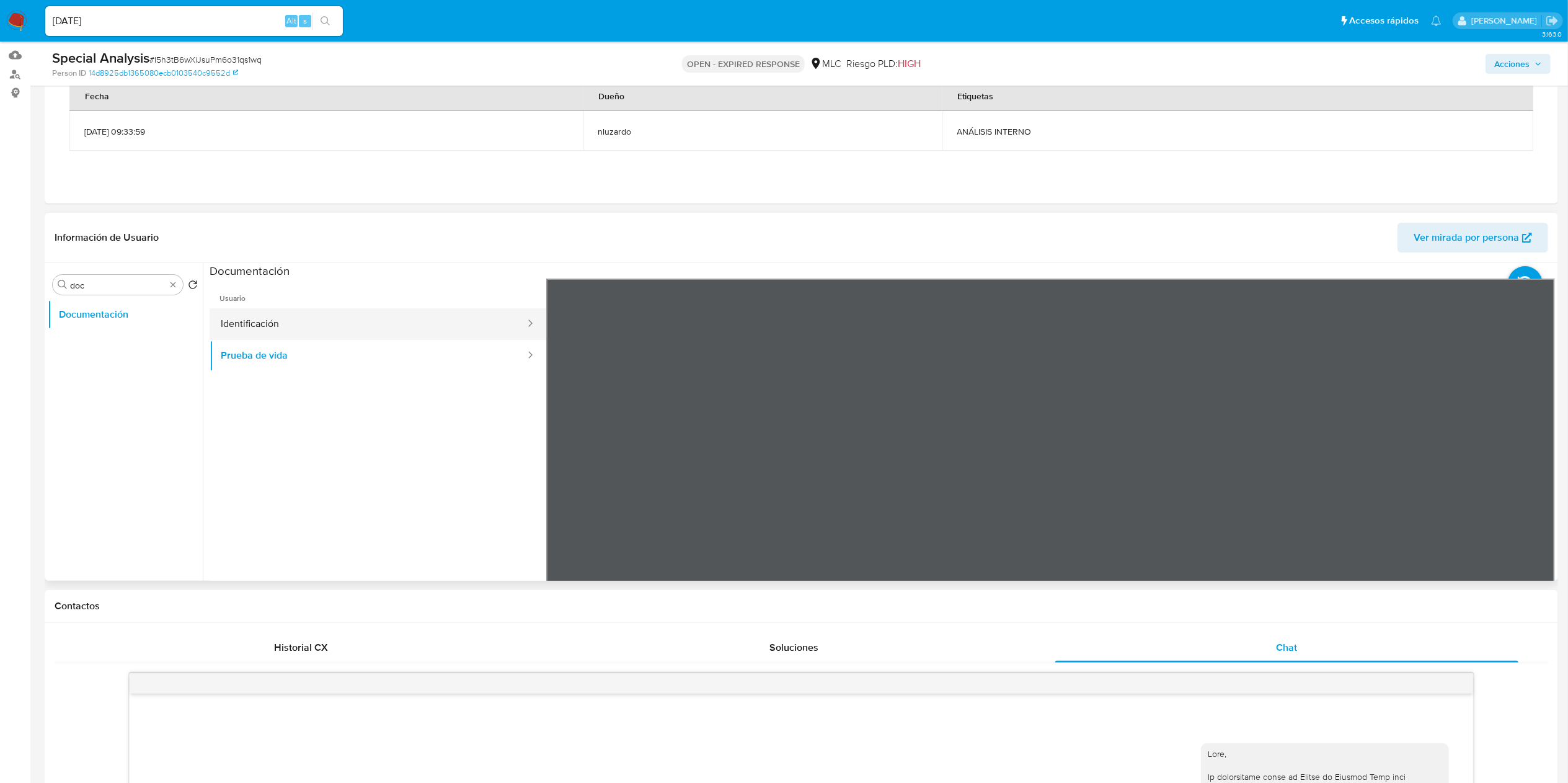
click at [291, 314] on button "Identificación" at bounding box center [368, 324] width 317 height 32
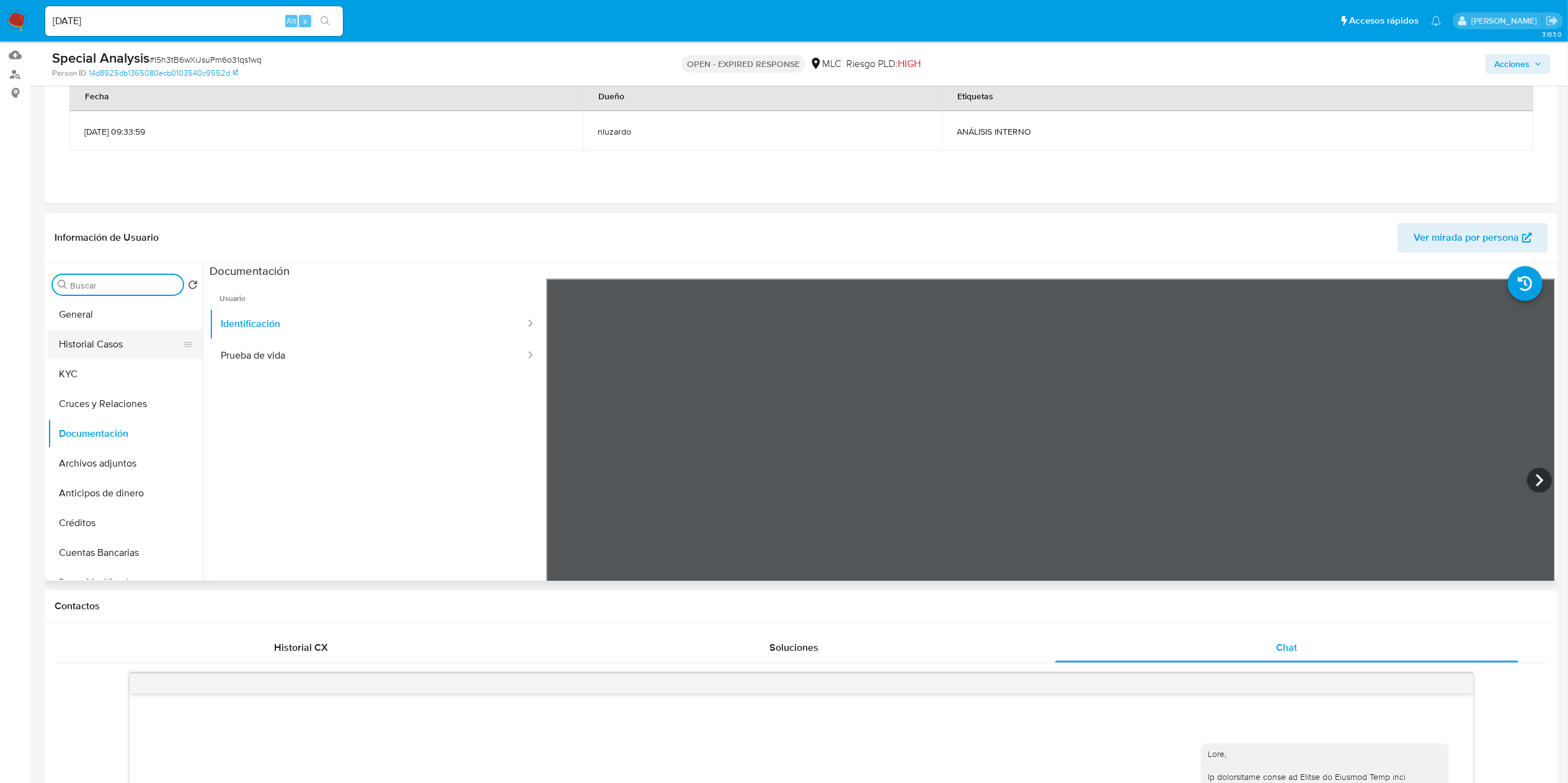
click at [127, 347] on button "Historial Casos" at bounding box center [120, 344] width 145 height 29
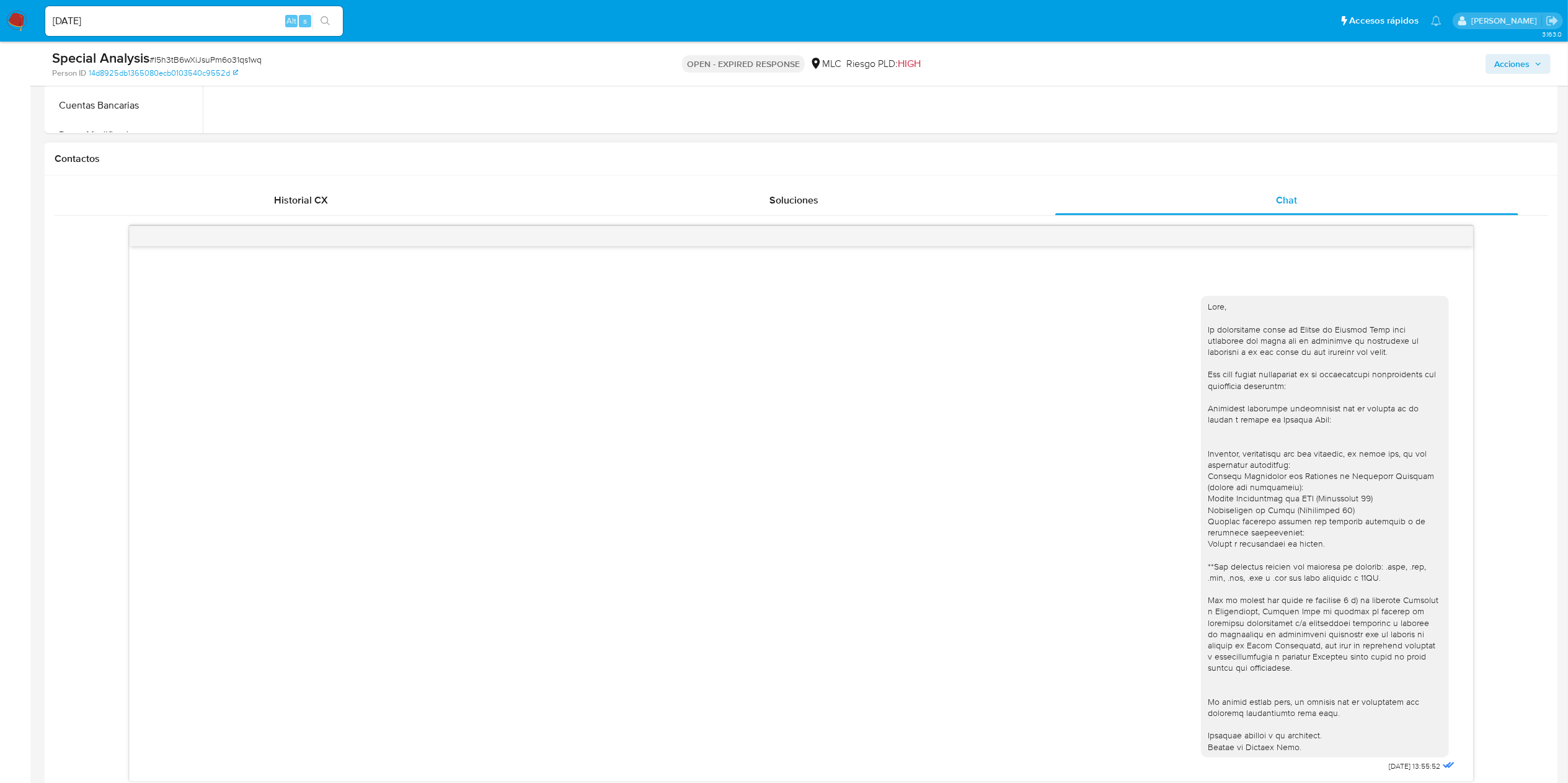
scroll to position [372, 0]
